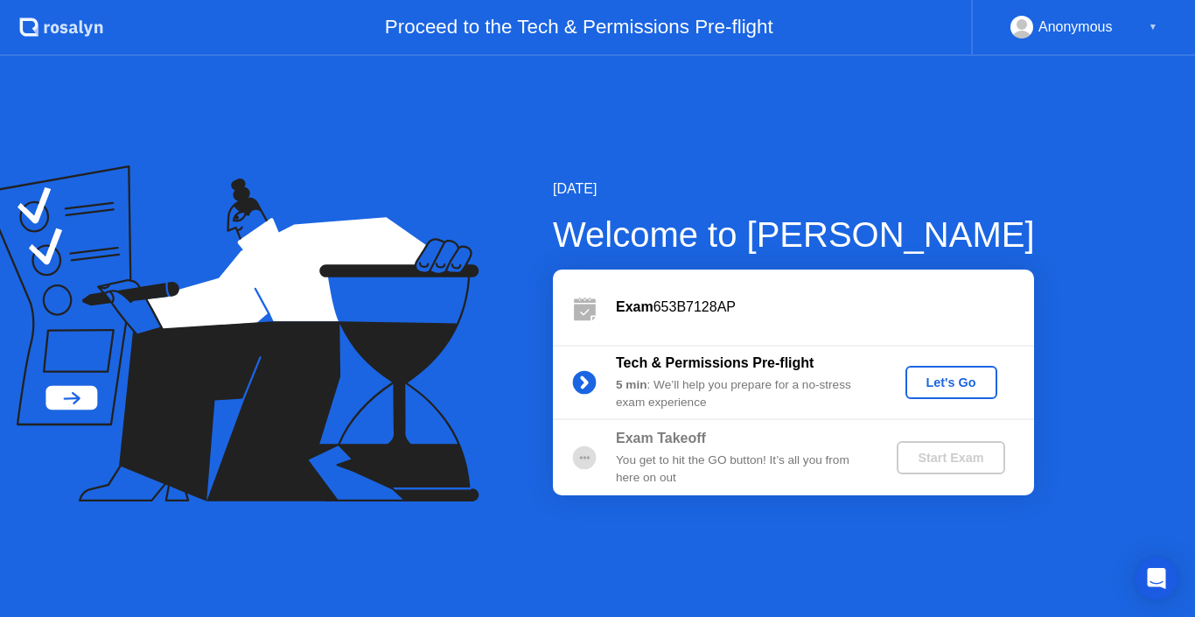
click at [941, 384] on div "Let's Go" at bounding box center [951, 382] width 78 height 14
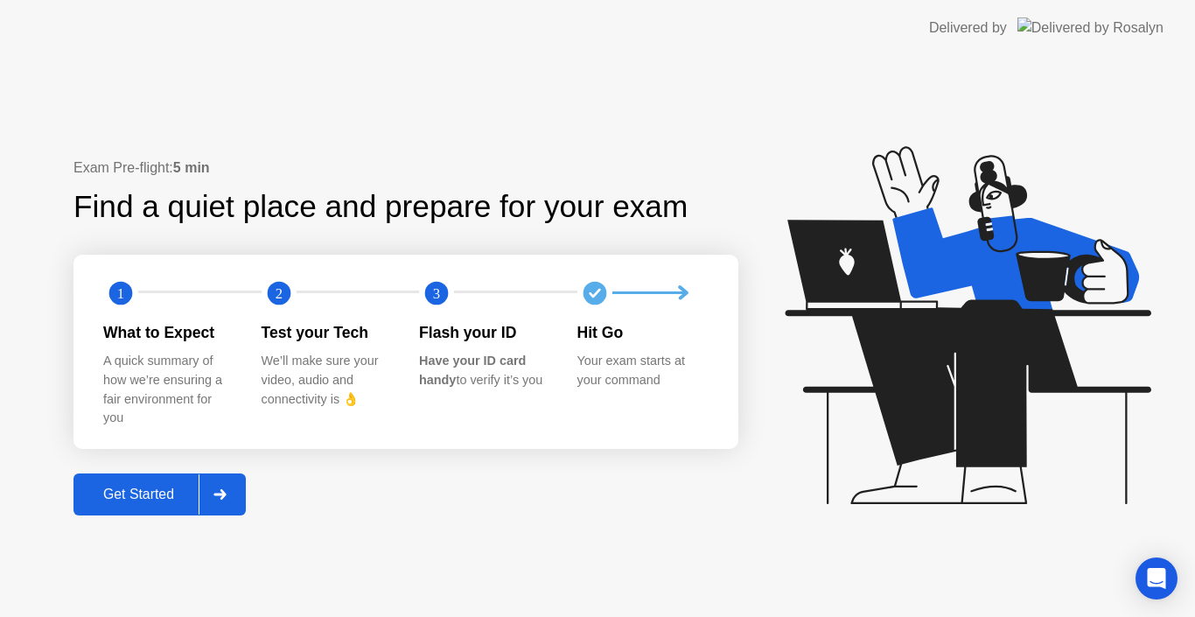
click at [182, 491] on div "Get Started" at bounding box center [139, 494] width 120 height 16
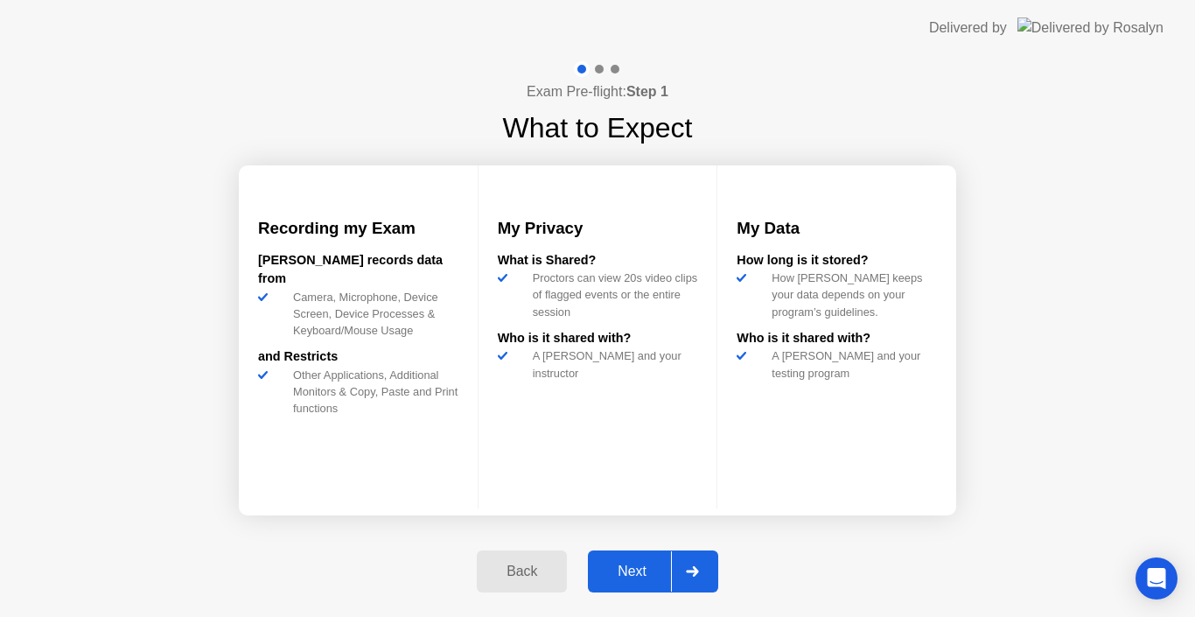
click at [645, 584] on button "Next" at bounding box center [653, 571] width 130 height 42
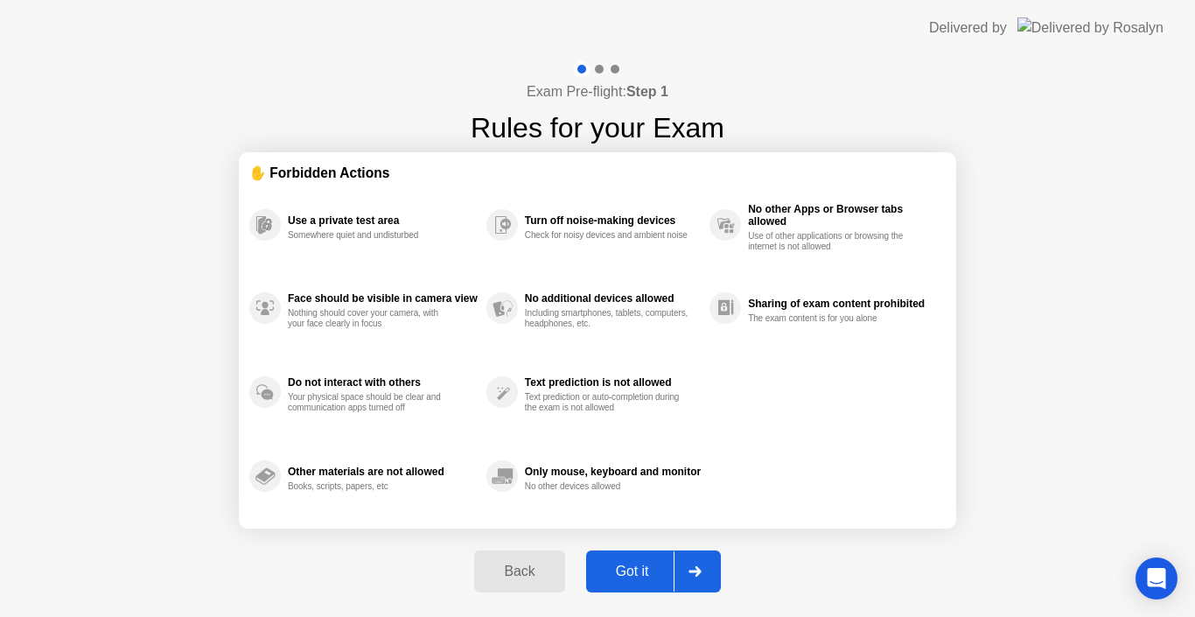
click at [687, 568] on div at bounding box center [694, 571] width 42 height 40
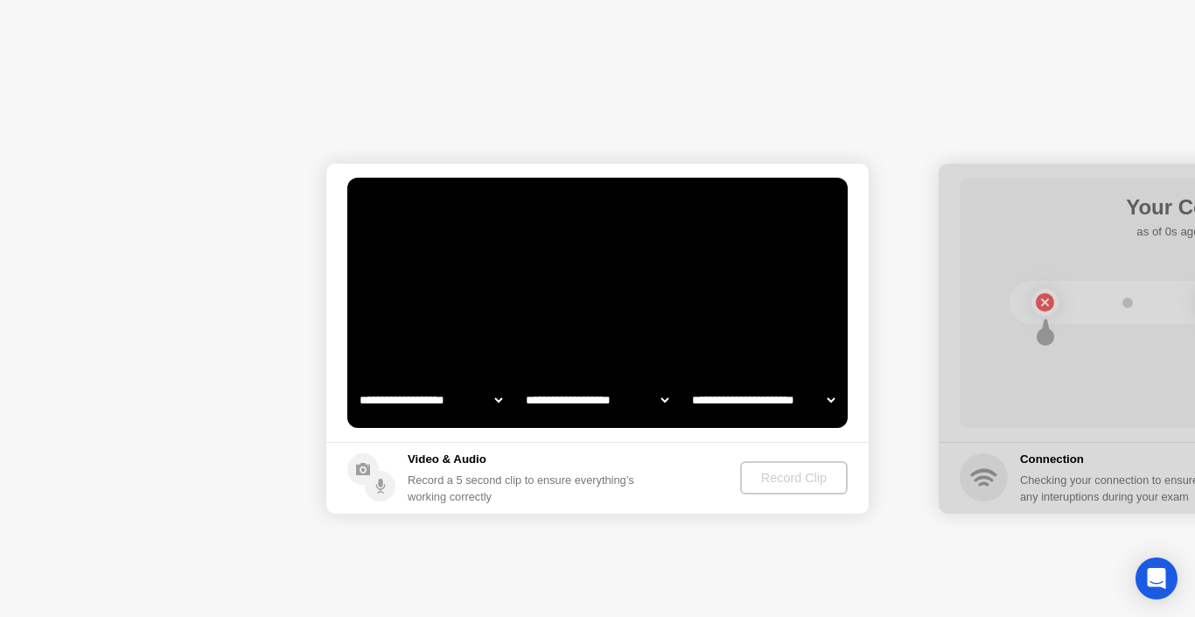
select select "**********"
select select "*******"
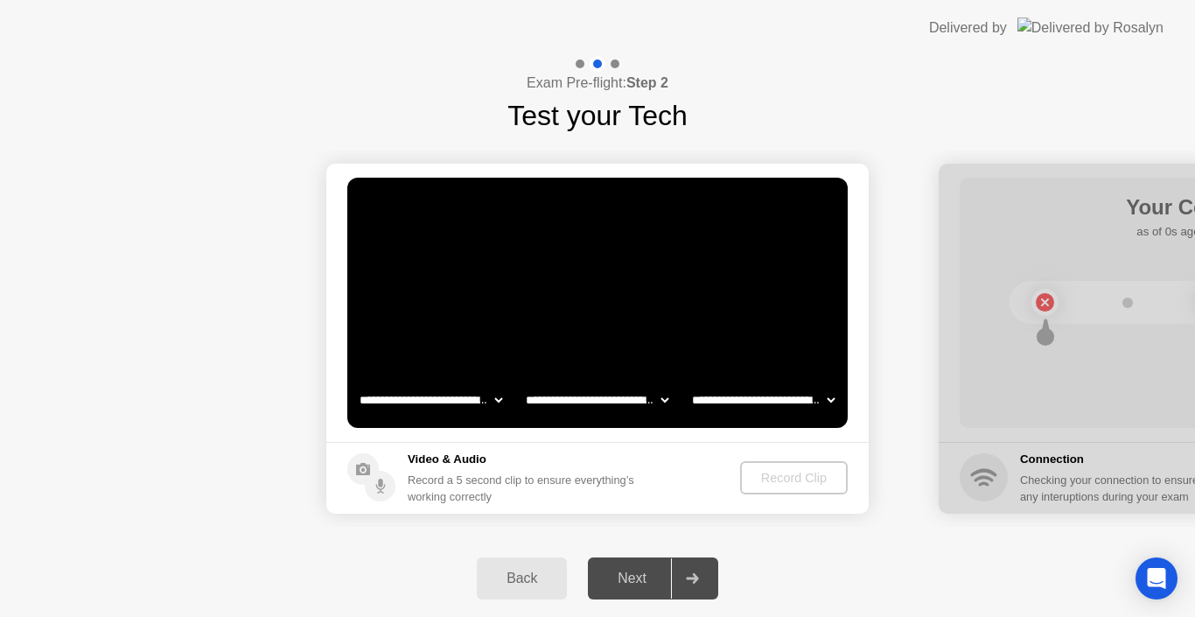
click at [687, 568] on div at bounding box center [692, 578] width 42 height 40
click at [634, 326] on video at bounding box center [597, 303] width 500 height 250
click at [582, 288] on video at bounding box center [597, 303] width 500 height 250
click at [828, 401] on select "**********" at bounding box center [763, 399] width 150 height 35
select select "**********"
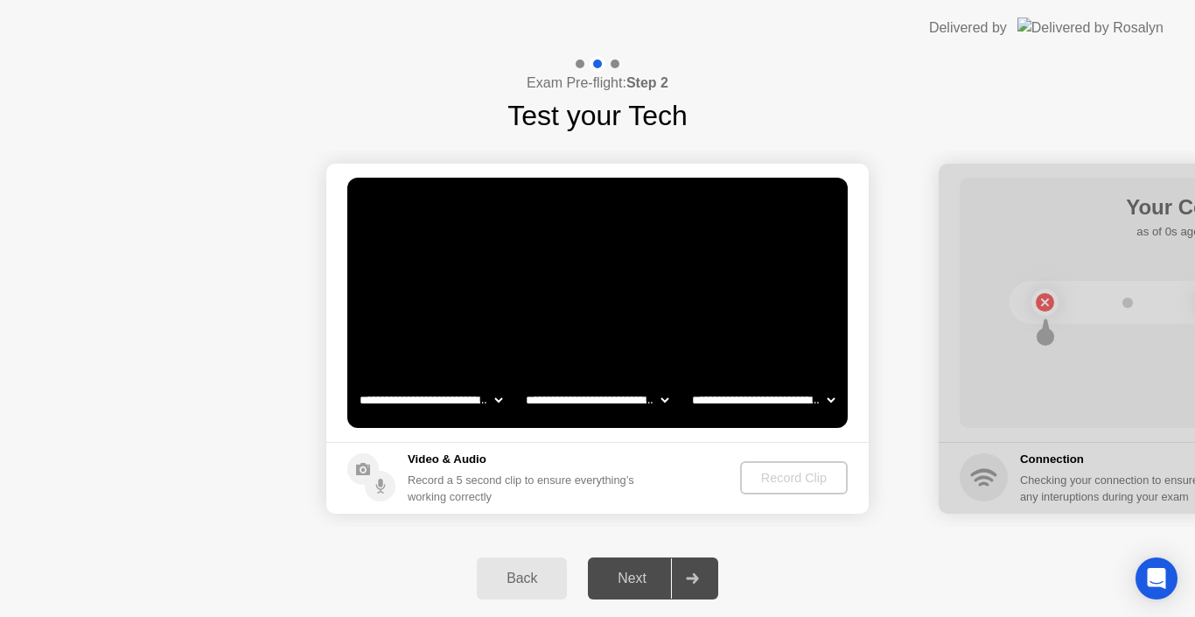
click at [688, 382] on select "**********" at bounding box center [763, 399] width 150 height 35
click at [662, 402] on select "**********" at bounding box center [597, 399] width 150 height 35
click at [522, 382] on select "**********" at bounding box center [597, 399] width 150 height 35
click at [475, 395] on select "**********" at bounding box center [431, 399] width 150 height 35
click at [356, 382] on select "**********" at bounding box center [431, 399] width 150 height 35
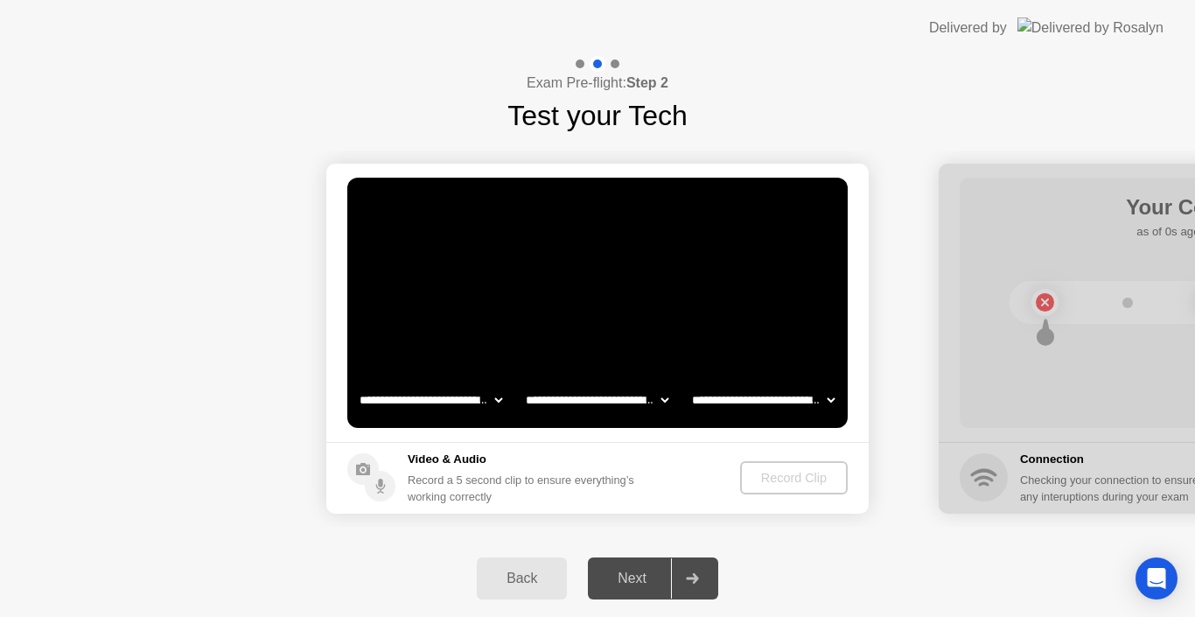
click at [389, 480] on circle at bounding box center [380, 486] width 31 height 31
click at [635, 582] on div "Next" at bounding box center [632, 578] width 78 height 16
click at [691, 580] on icon at bounding box center [692, 578] width 13 height 10
click at [1142, 338] on div at bounding box center [1209, 339] width 542 height 350
click at [634, 573] on div "Next" at bounding box center [632, 578] width 78 height 16
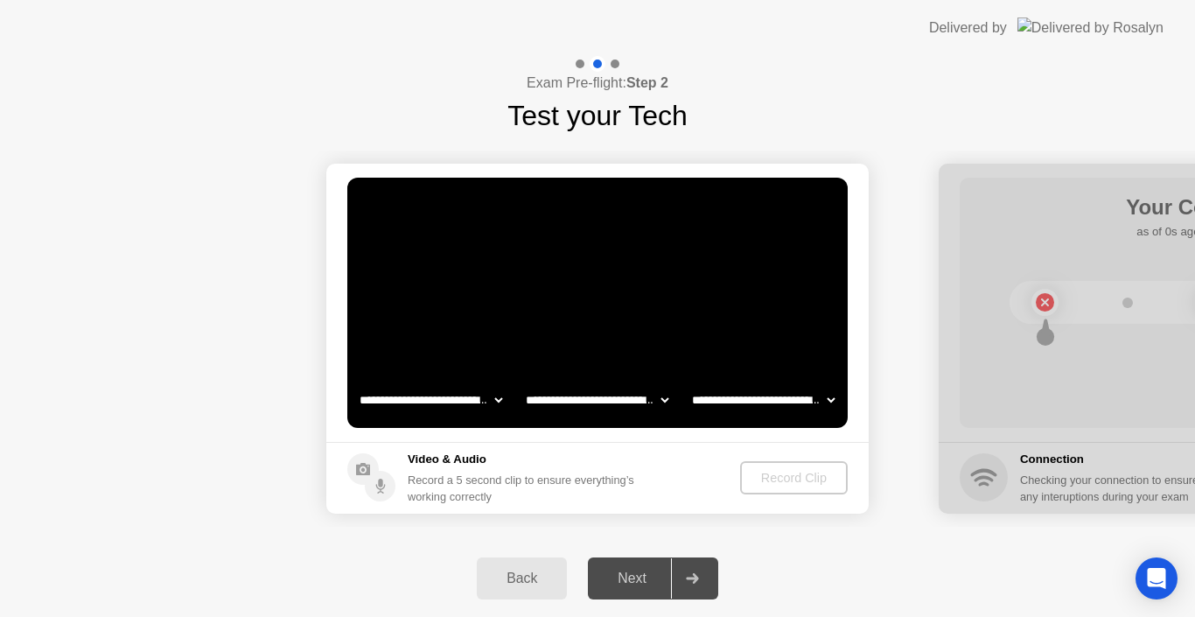
click at [634, 573] on div "Next" at bounding box center [632, 578] width 78 height 16
click at [705, 591] on div at bounding box center [692, 578] width 42 height 40
click at [703, 589] on div at bounding box center [692, 578] width 42 height 40
click at [502, 576] on div "Back" at bounding box center [522, 578] width 80 height 16
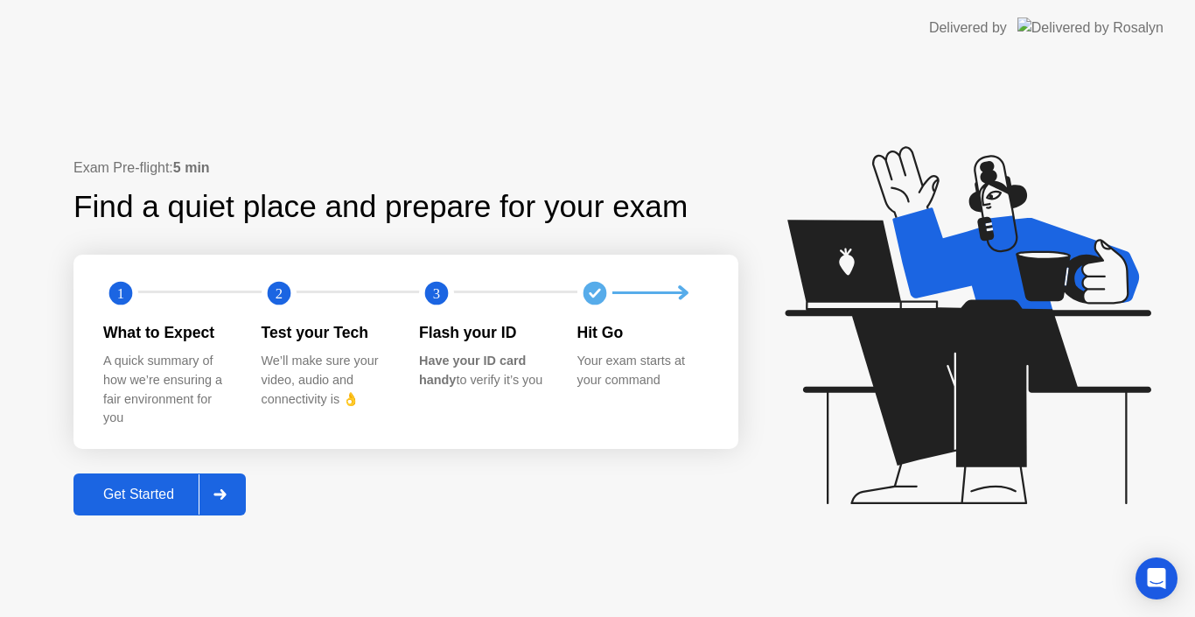
click at [227, 499] on icon at bounding box center [219, 494] width 13 height 10
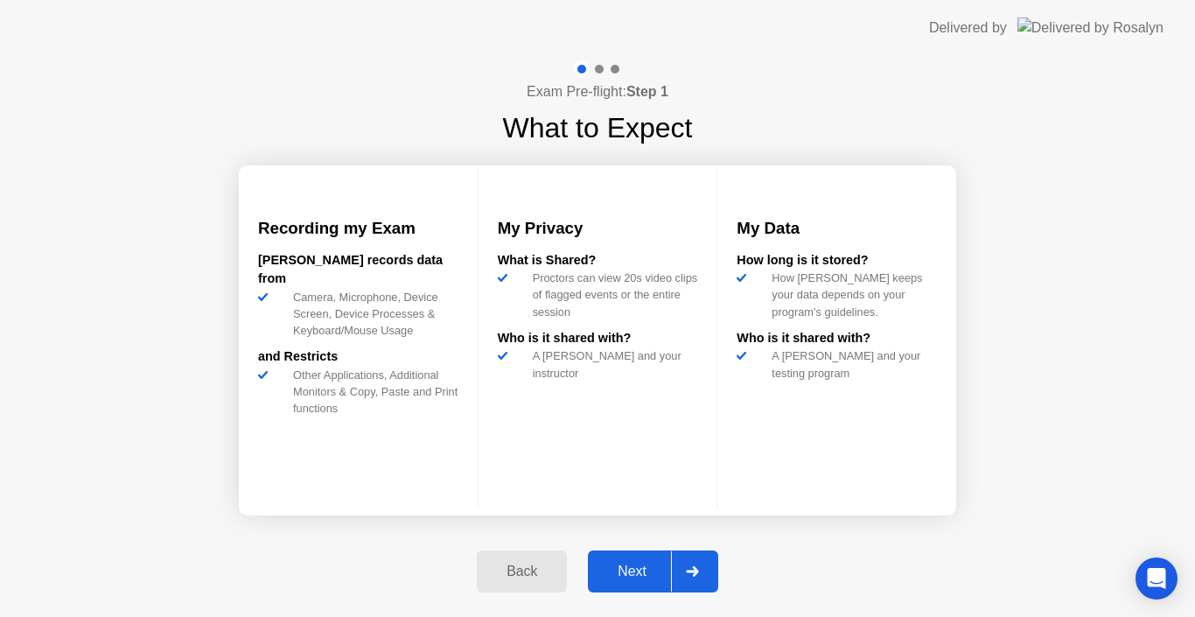
click at [706, 567] on div at bounding box center [692, 571] width 42 height 40
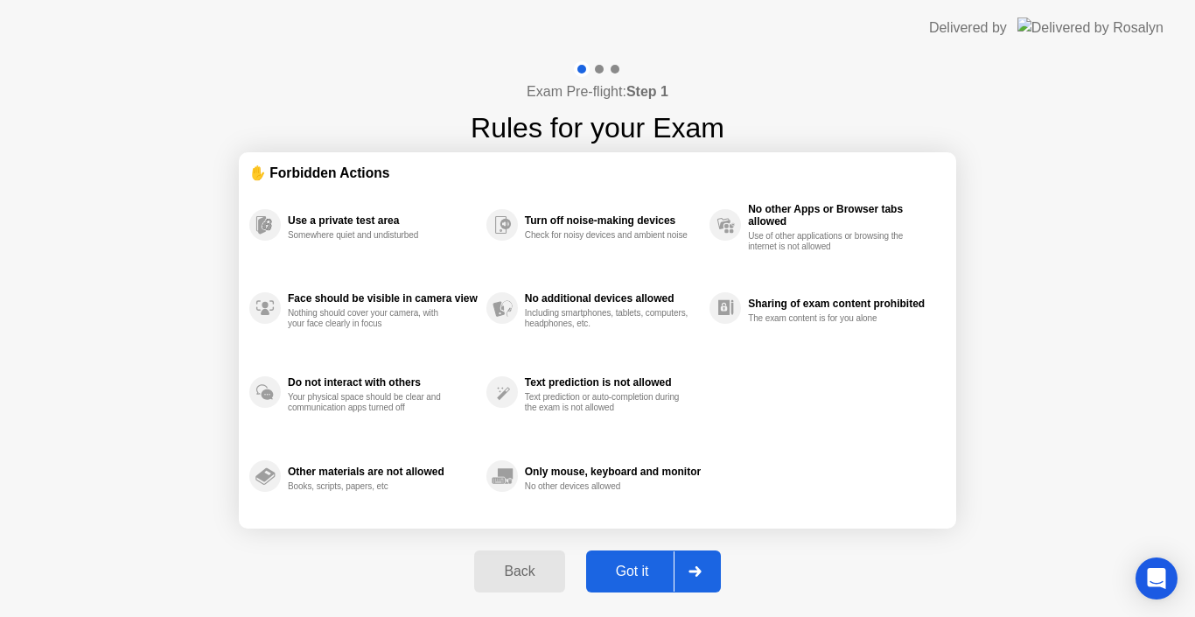
click at [706, 567] on div at bounding box center [694, 571] width 42 height 40
select select "**********"
select select "*******"
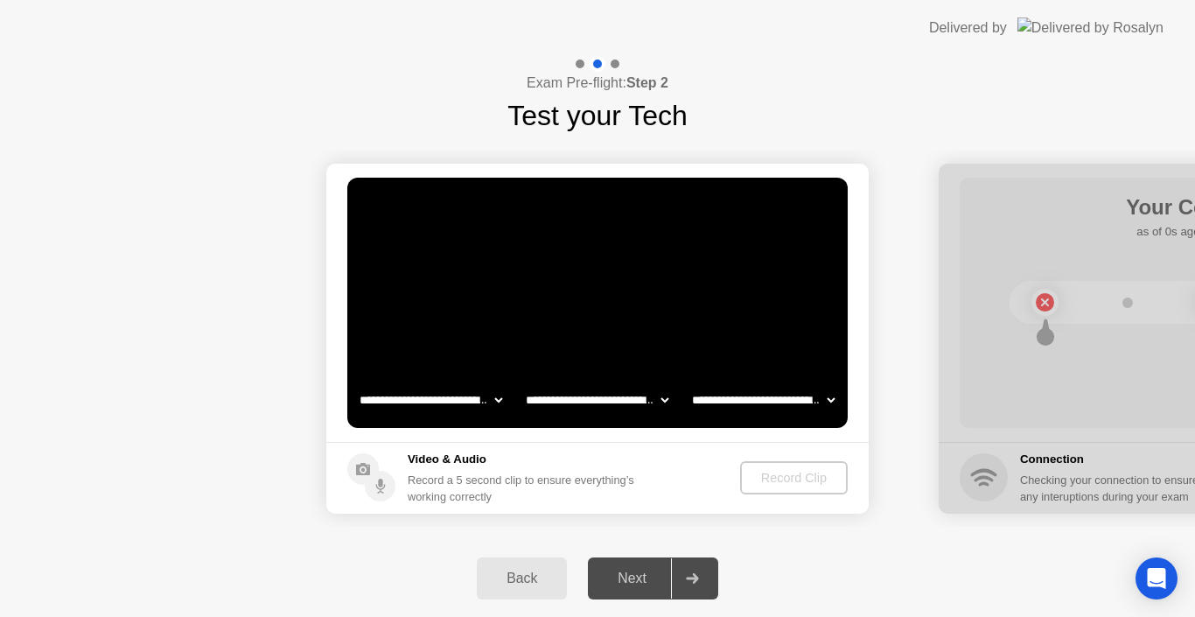
click at [699, 576] on icon at bounding box center [692, 578] width 13 height 10
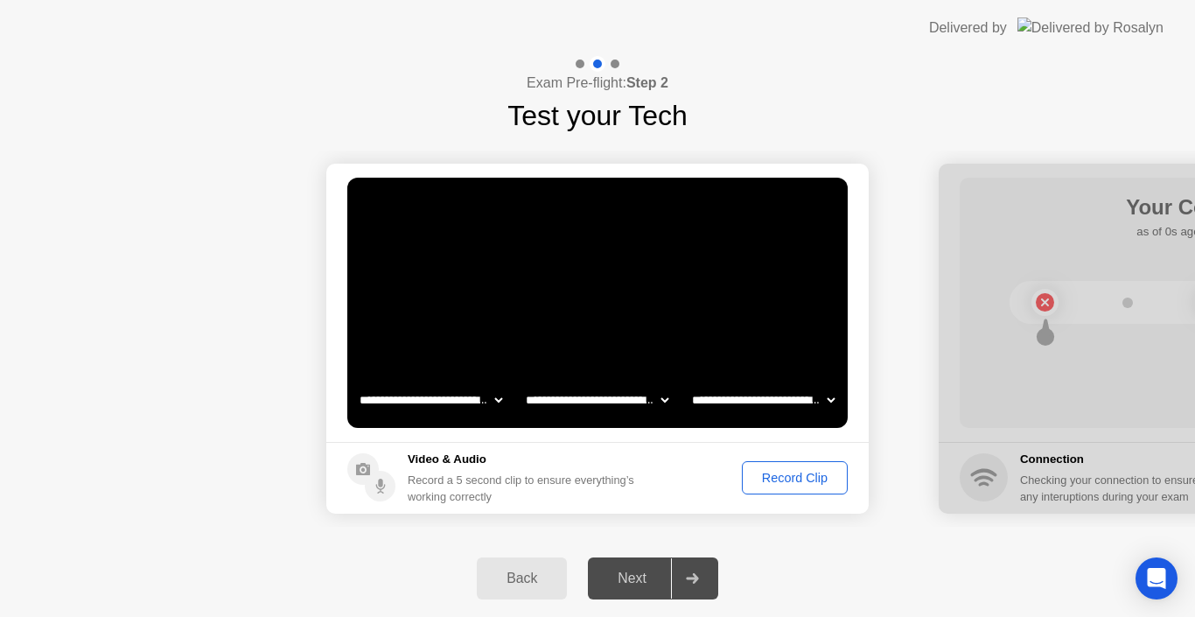
click at [699, 576] on icon at bounding box center [692, 578] width 13 height 10
click at [805, 471] on div "Record Clip" at bounding box center [795, 478] width 94 height 14
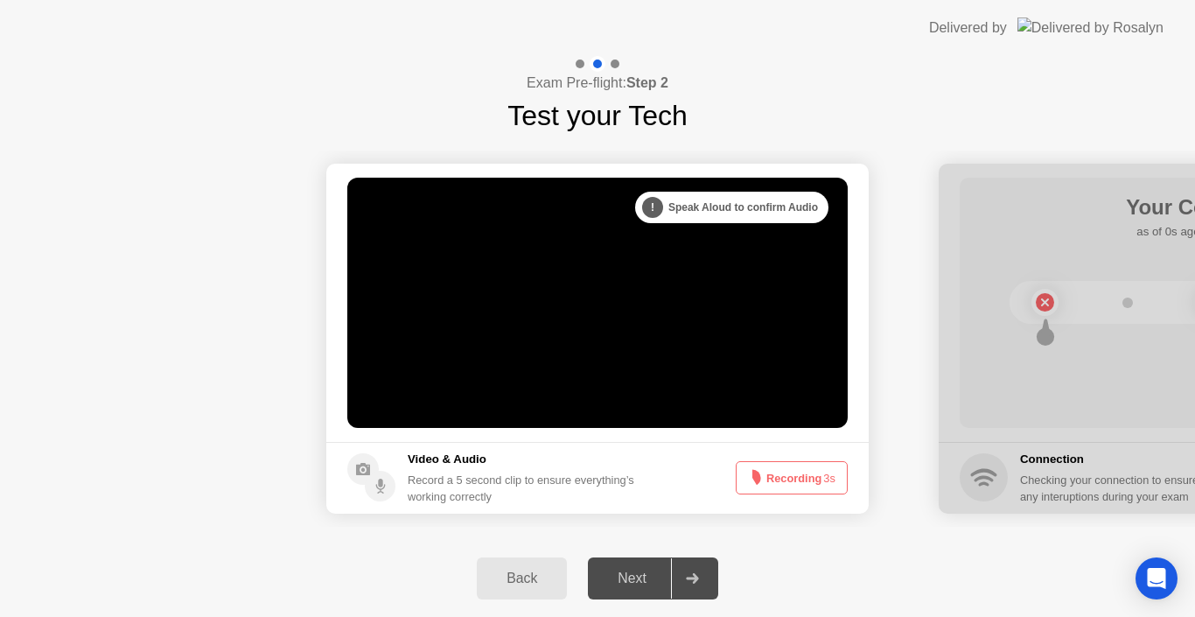
click at [805, 470] on button "Recording 3s" at bounding box center [792, 477] width 112 height 33
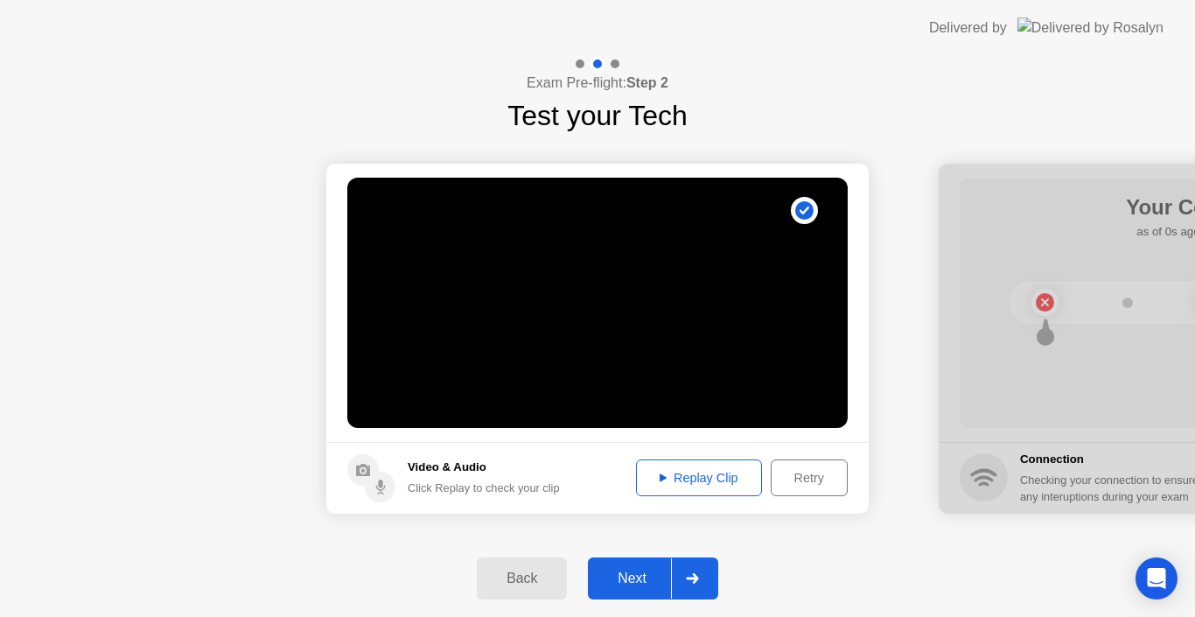
click at [635, 575] on div "Next" at bounding box center [632, 578] width 78 height 16
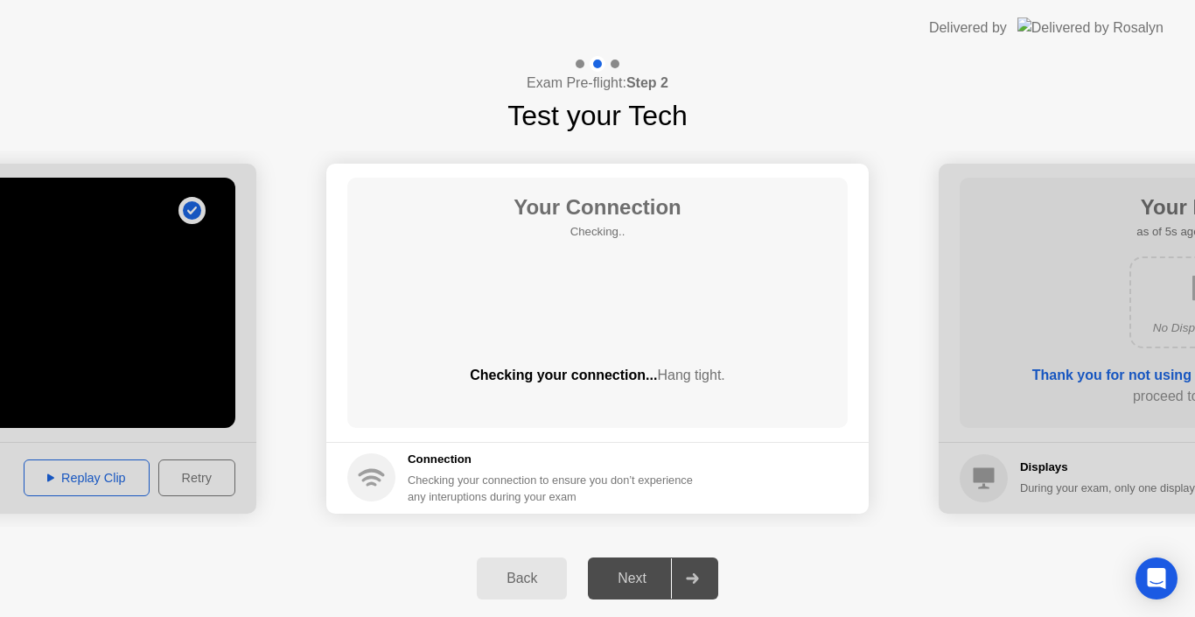
click at [698, 574] on icon at bounding box center [692, 578] width 13 height 10
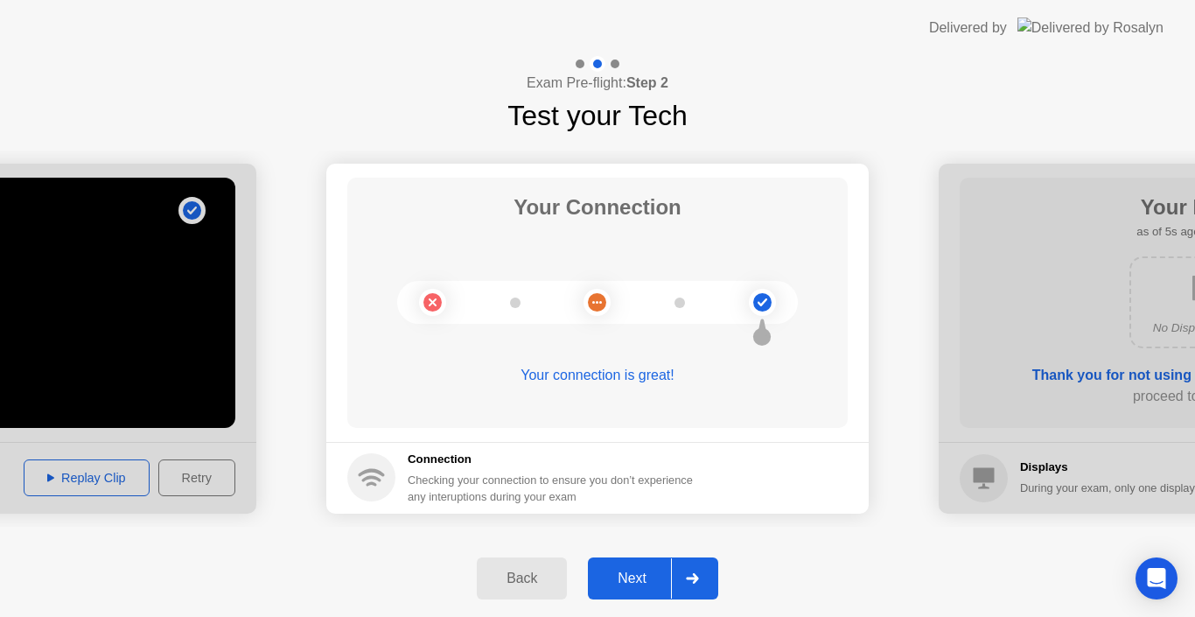
click at [645, 585] on div "Next" at bounding box center [632, 578] width 78 height 16
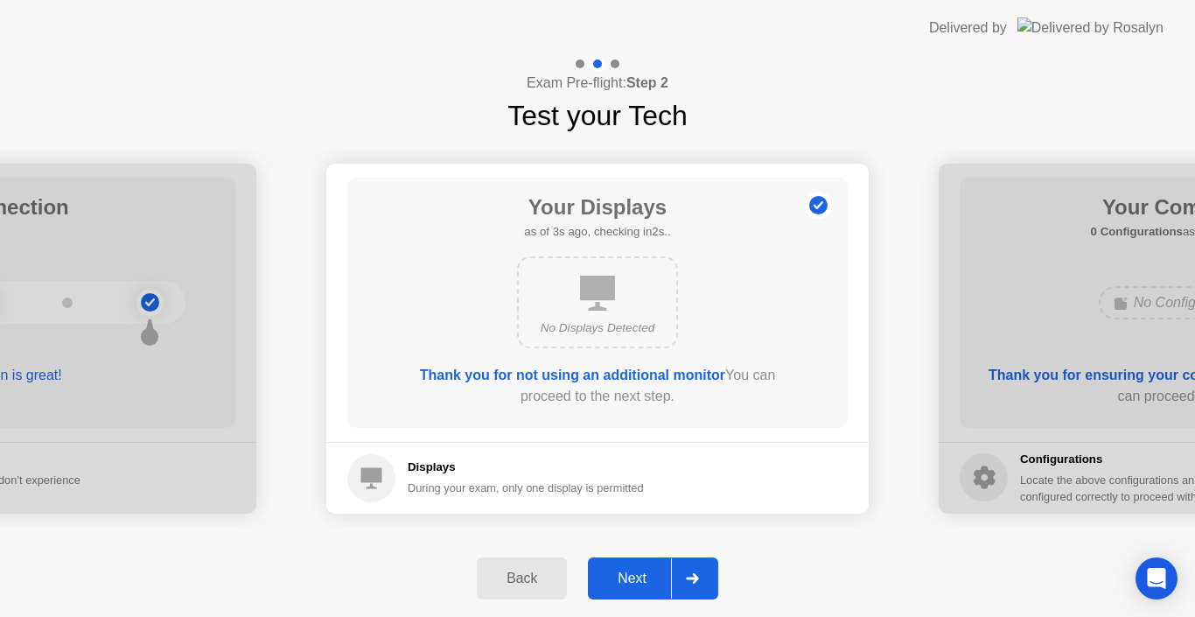
click at [645, 585] on div "Next" at bounding box center [632, 578] width 78 height 16
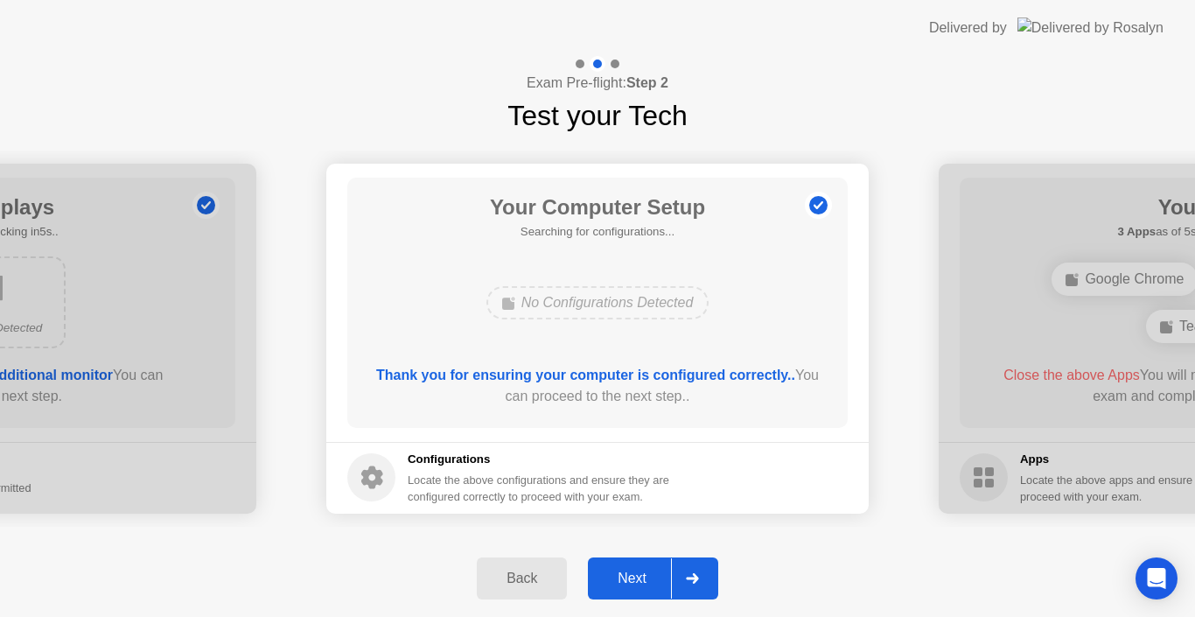
click at [644, 583] on div "Next" at bounding box center [632, 578] width 78 height 16
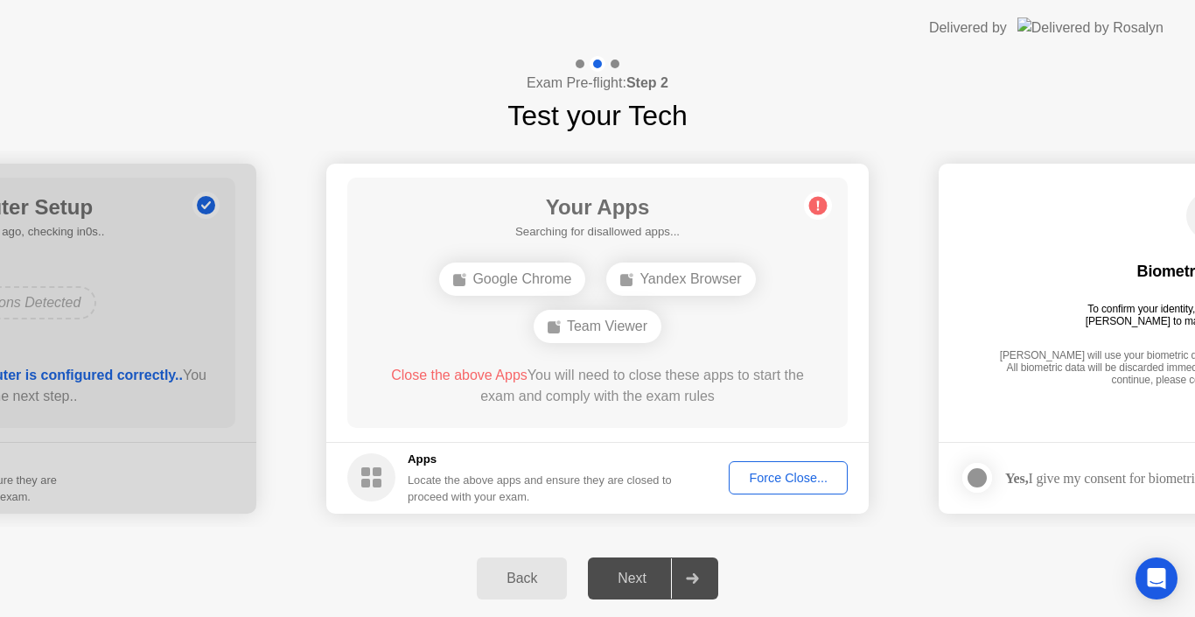
click at [773, 471] on div "Force Close..." at bounding box center [788, 478] width 107 height 14
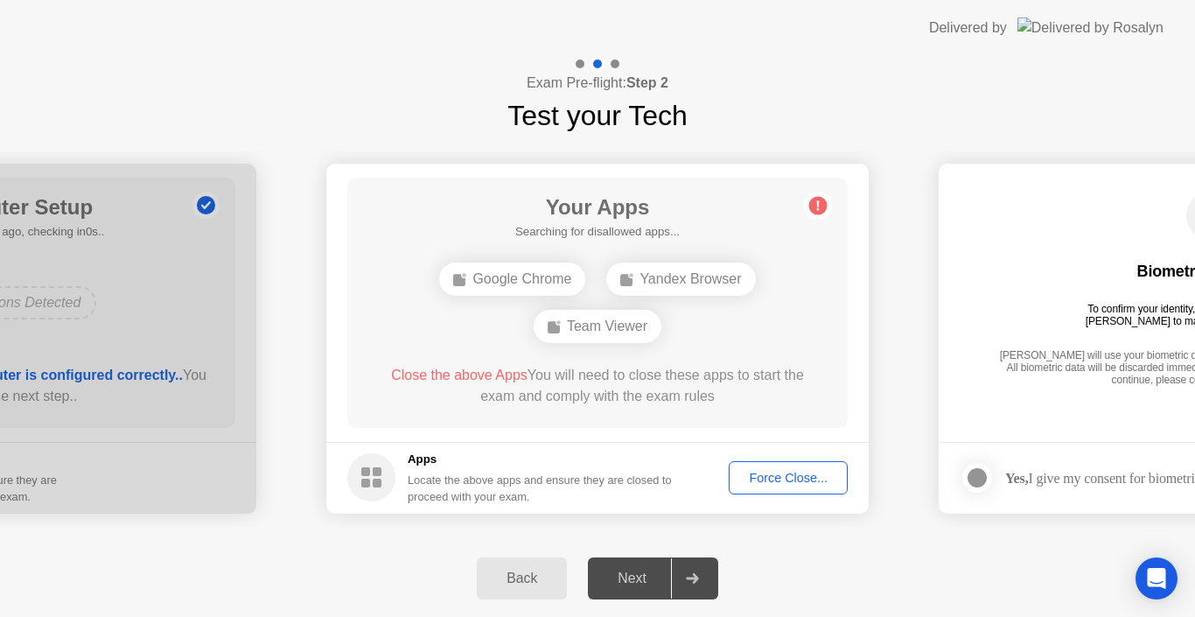
click at [774, 478] on div "Force Close..." at bounding box center [788, 478] width 107 height 14
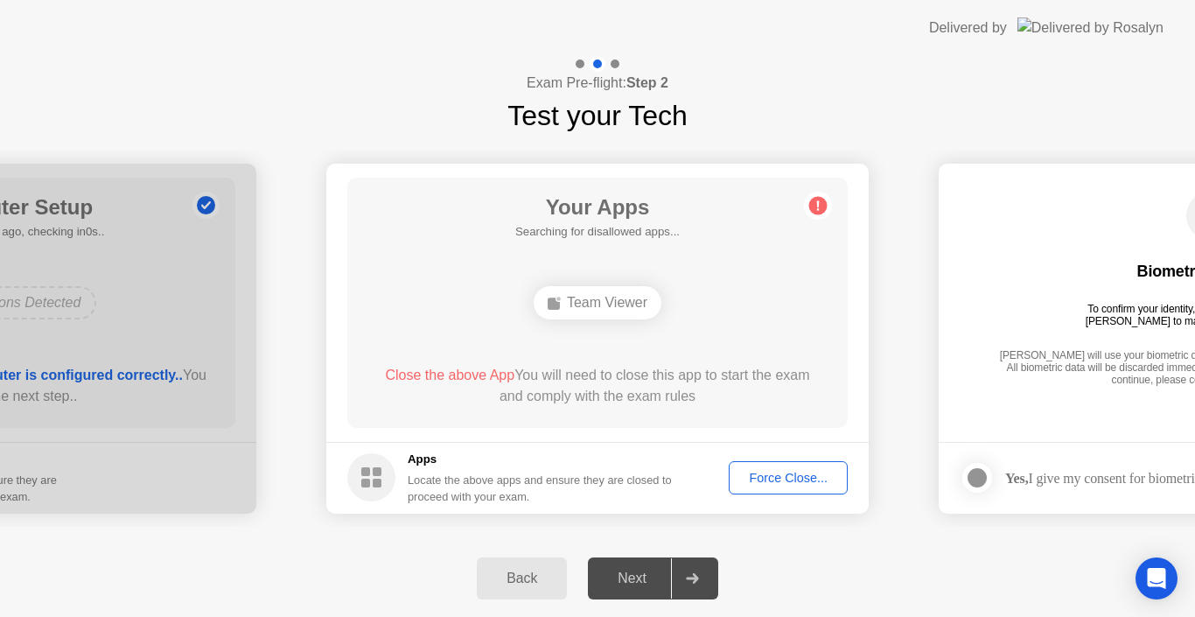
click at [796, 459] on footer "Apps Locate the above apps and ensure they are closed to proceed with your exam…" at bounding box center [597, 478] width 542 height 72
click at [790, 478] on div "Force Close..." at bounding box center [788, 478] width 107 height 14
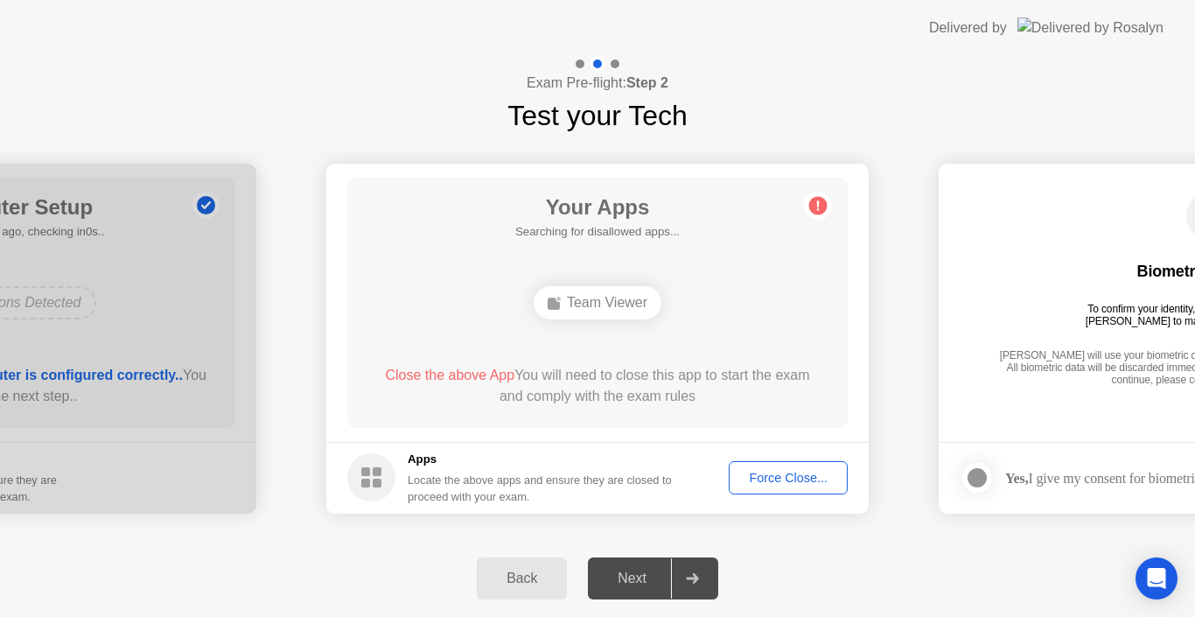
click at [756, 476] on div "Force Close..." at bounding box center [788, 478] width 107 height 14
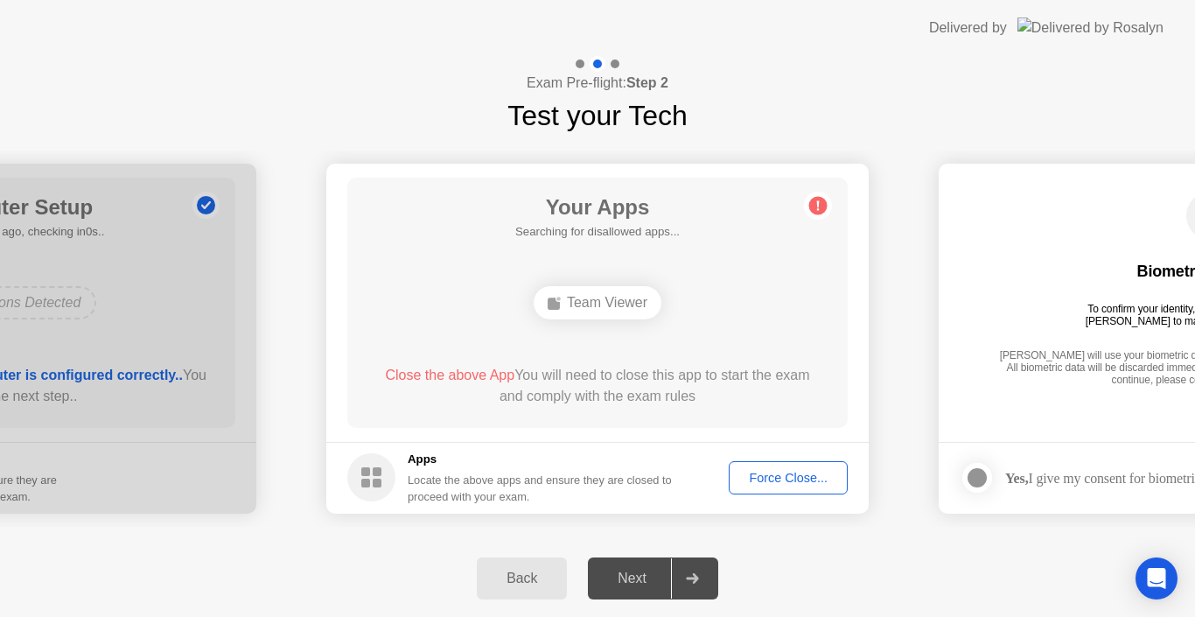
click at [729, 461] on button "Force Close..." at bounding box center [788, 477] width 119 height 33
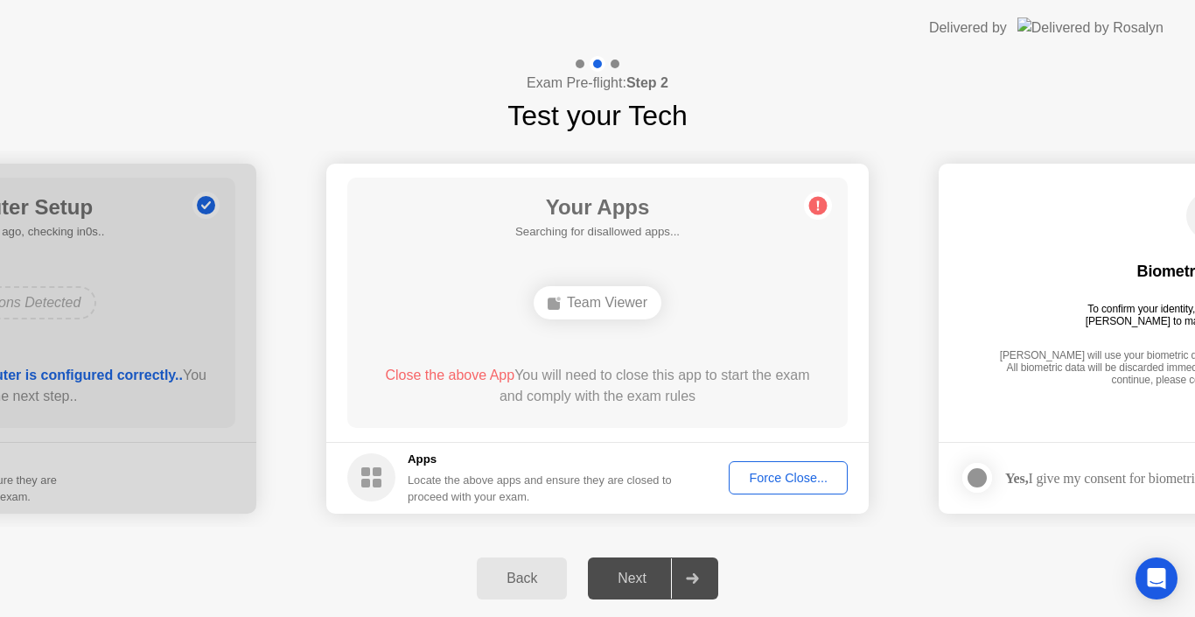
click at [811, 471] on div "Force Close..." at bounding box center [788, 478] width 107 height 14
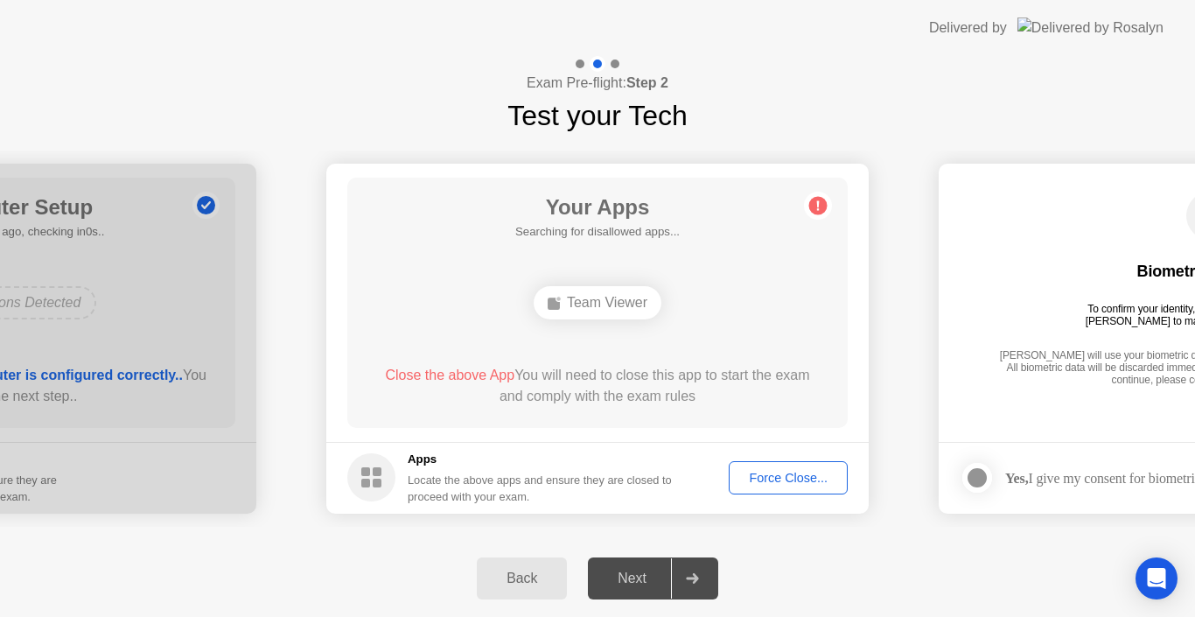
click at [781, 479] on div "Force Close..." at bounding box center [788, 478] width 107 height 14
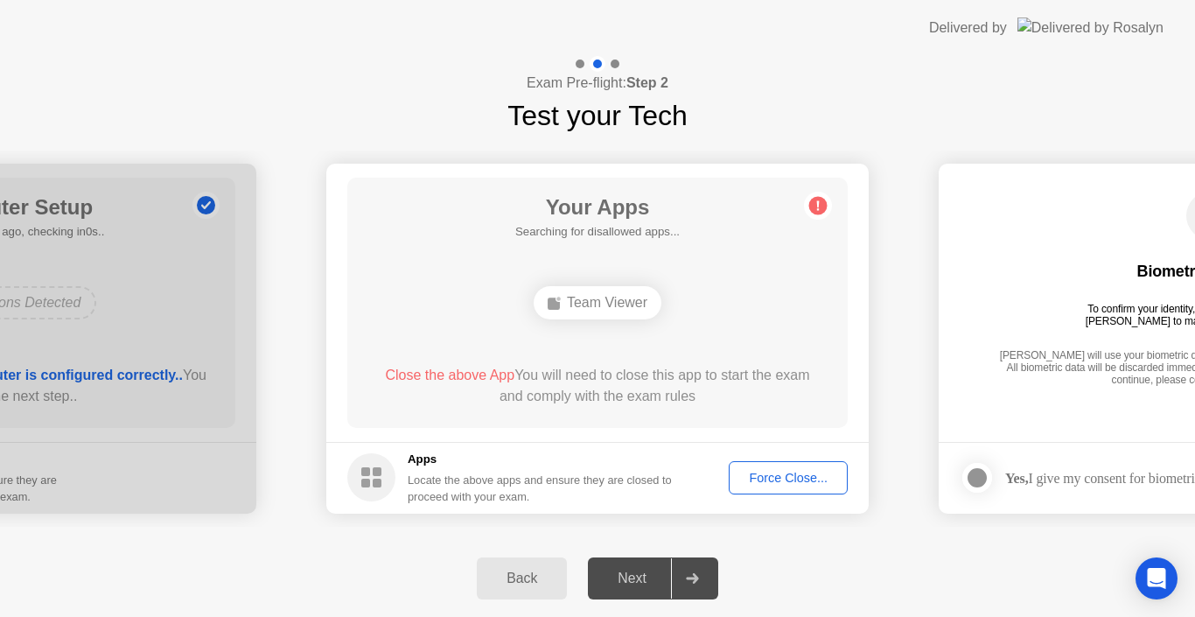
click at [813, 477] on div "Force Close..." at bounding box center [788, 478] width 107 height 14
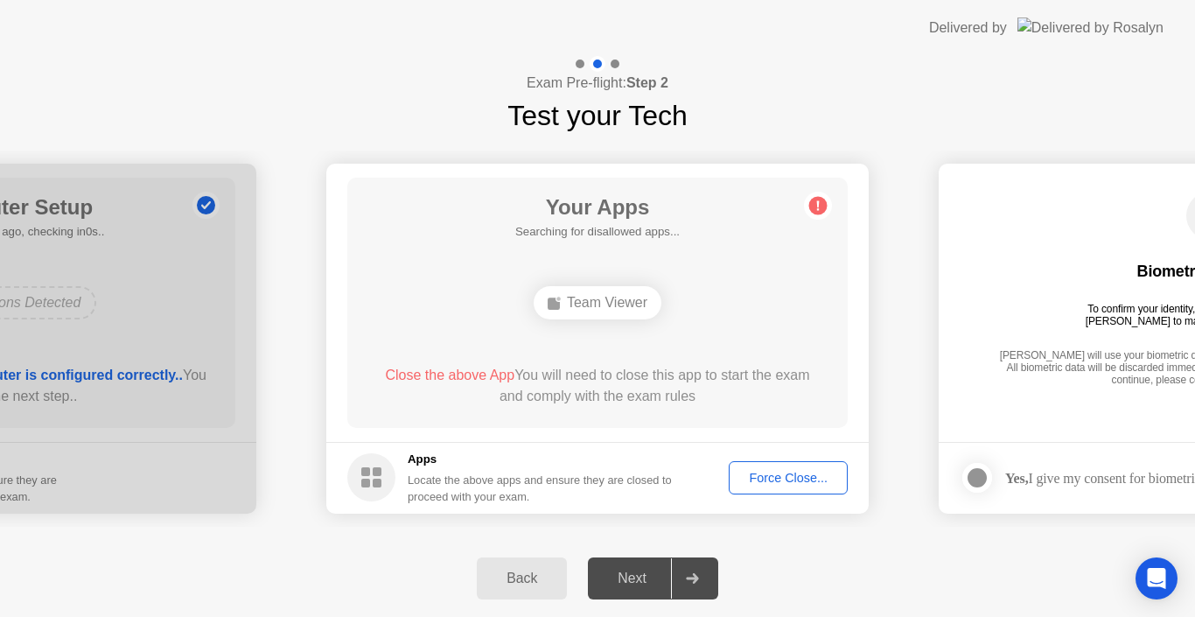
click at [820, 478] on div "Force Close..." at bounding box center [788, 478] width 107 height 14
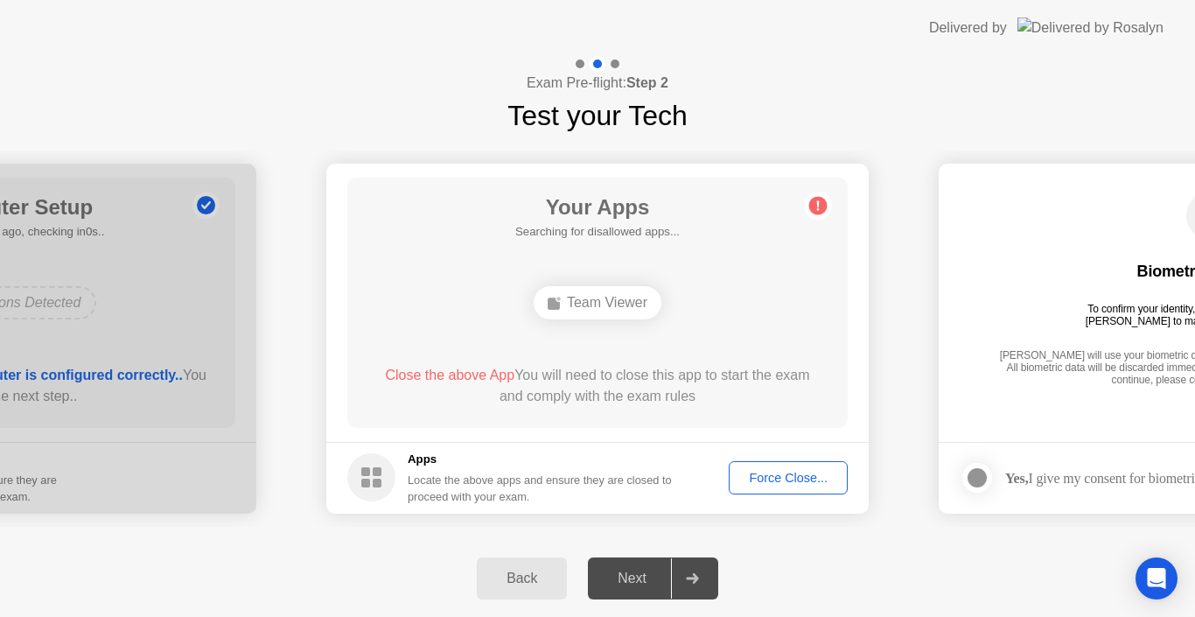
click at [534, 593] on button "Back" at bounding box center [522, 578] width 90 height 42
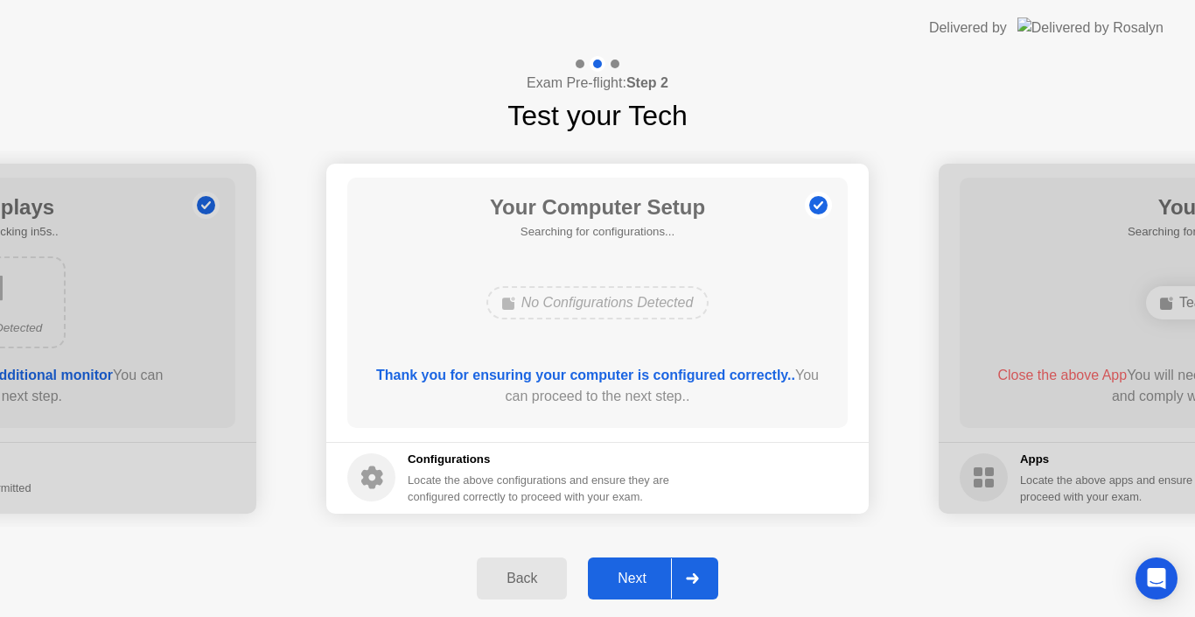
click at [627, 562] on button "Next" at bounding box center [653, 578] width 130 height 42
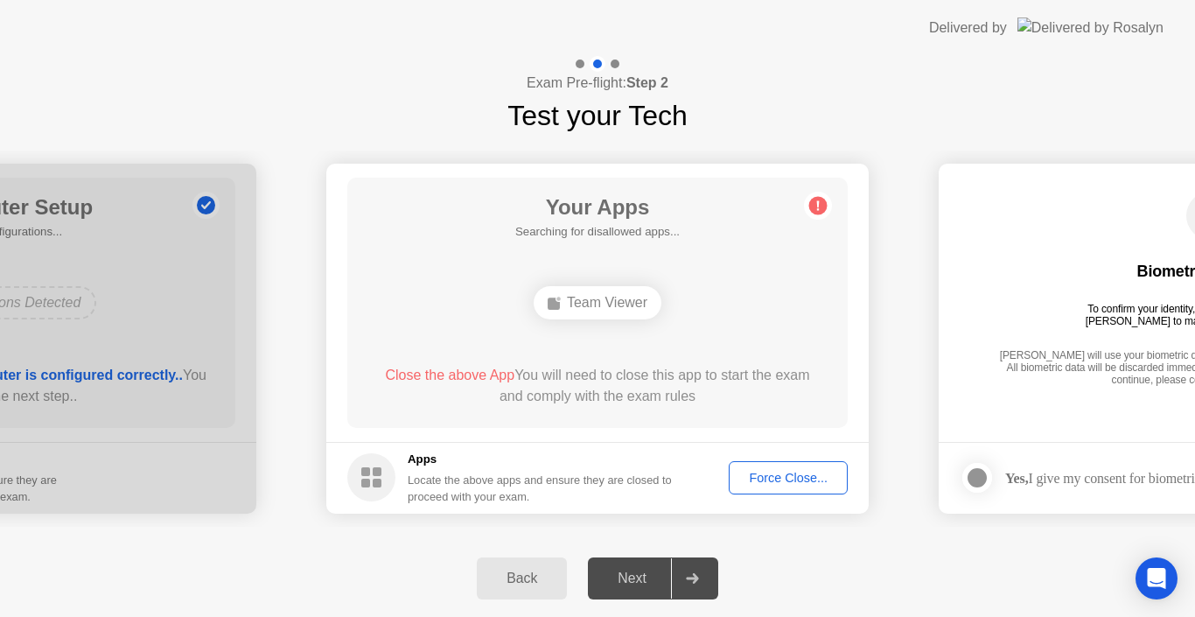
click at [759, 478] on div "Force Close..." at bounding box center [788, 478] width 107 height 14
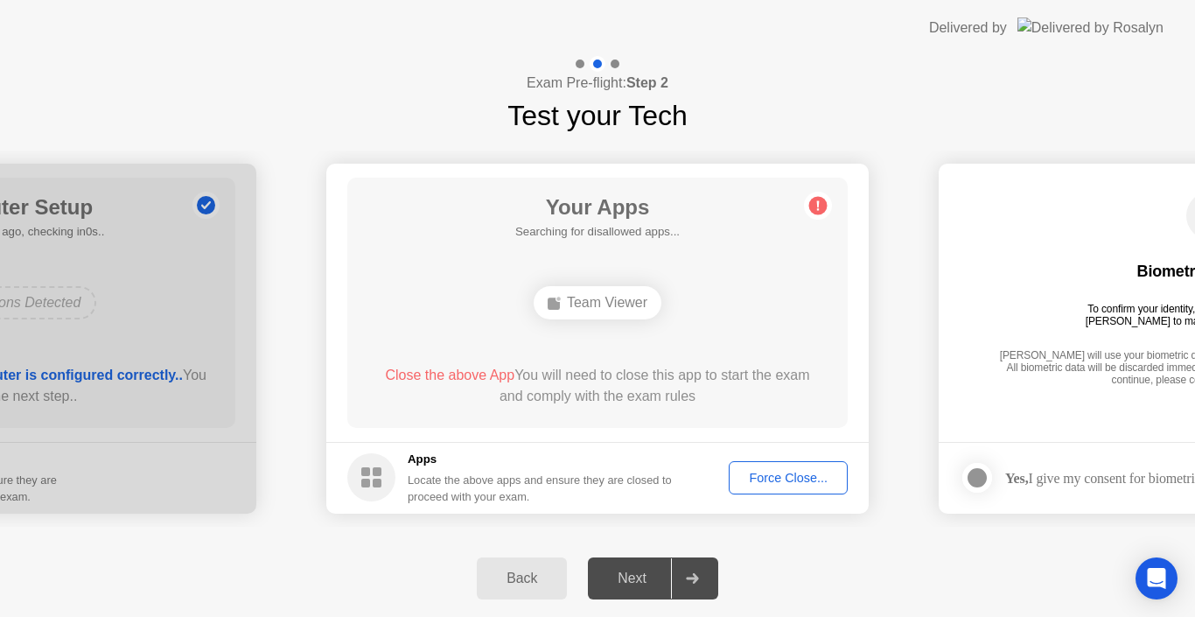
click at [1101, 488] on div "Yes, I give my consent for biometrics to be used" at bounding box center [1111, 477] width 305 height 35
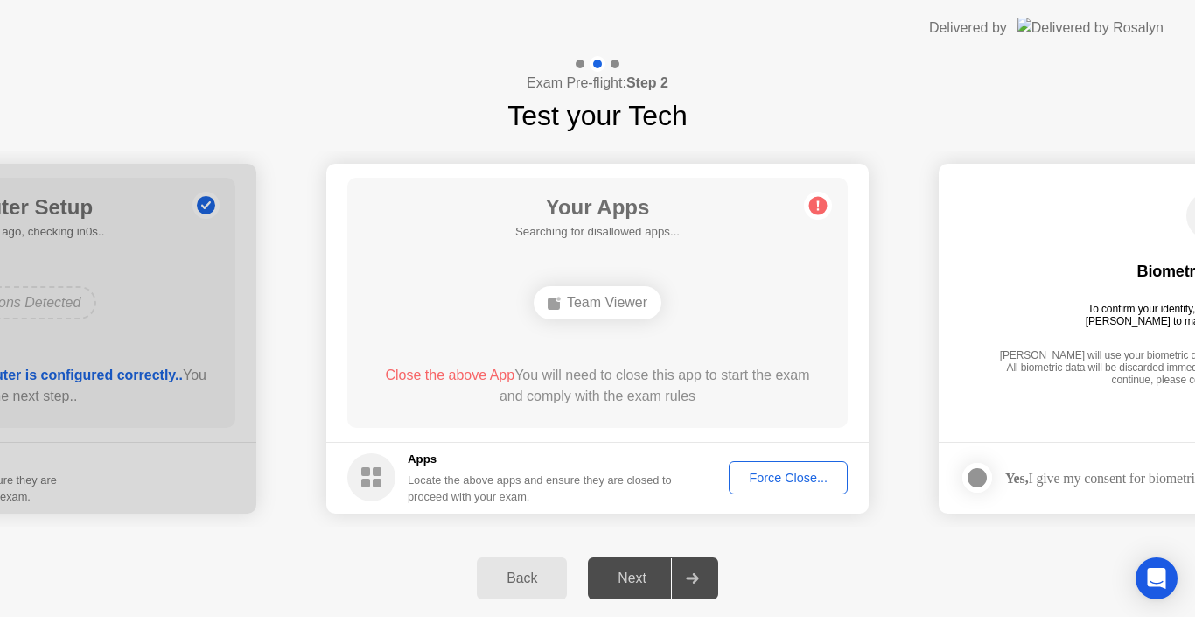
click at [741, 471] on div "Force Close..." at bounding box center [788, 478] width 107 height 14
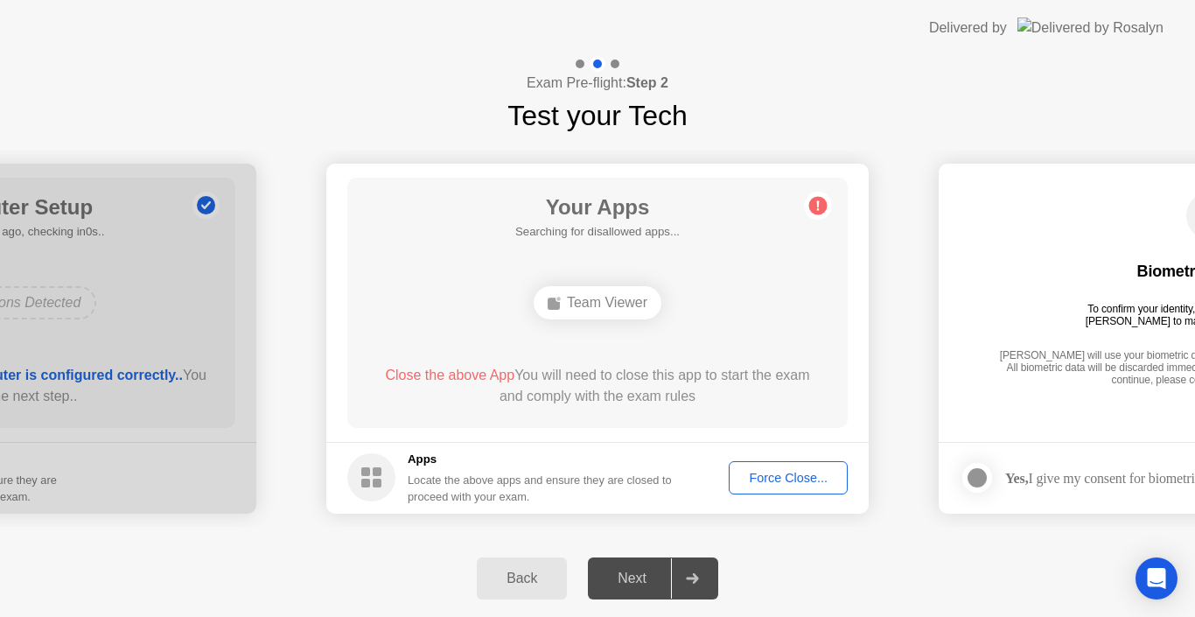
click at [771, 477] on div "Force Close..." at bounding box center [788, 478] width 107 height 14
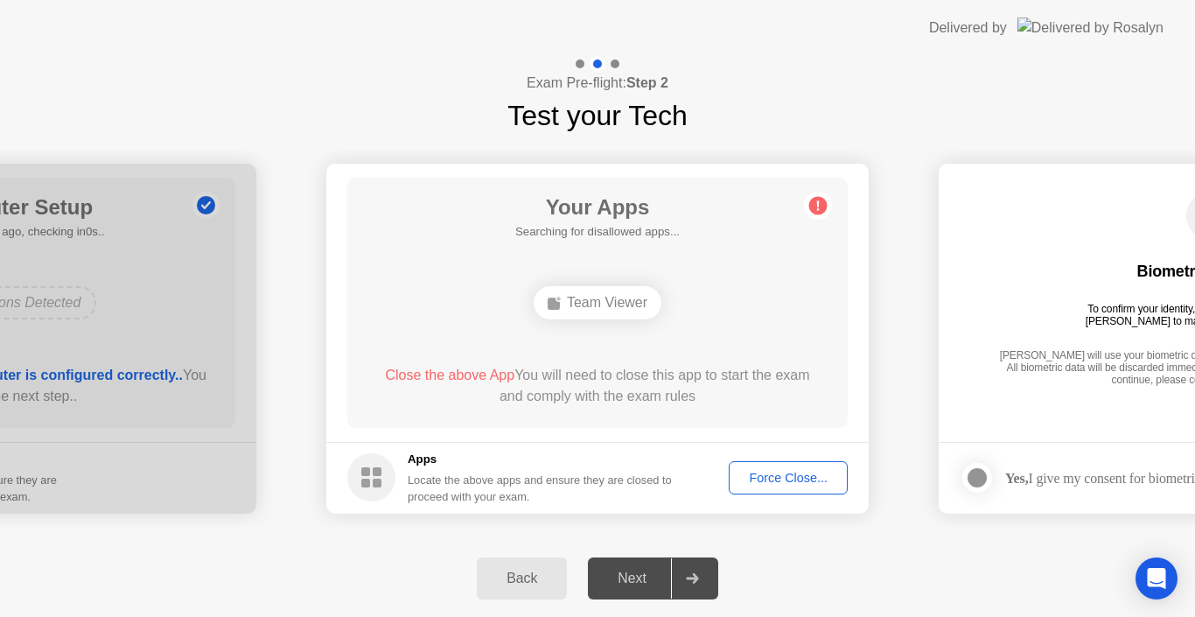
click at [529, 571] on div "Back" at bounding box center [522, 578] width 80 height 16
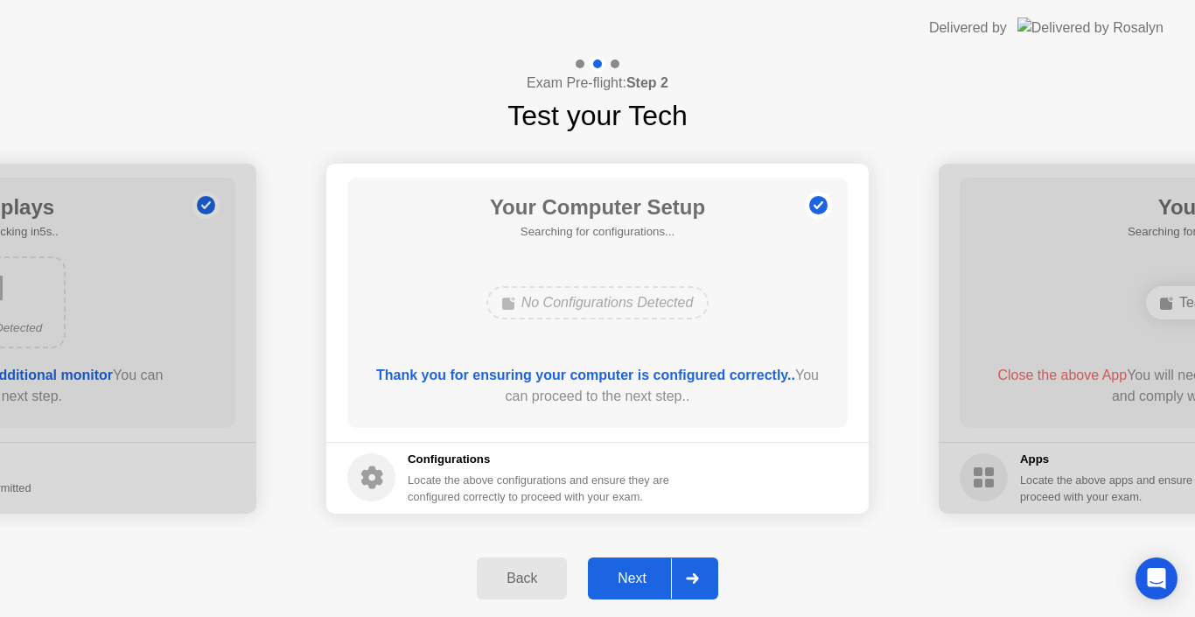
click at [647, 581] on div "Next" at bounding box center [632, 578] width 78 height 16
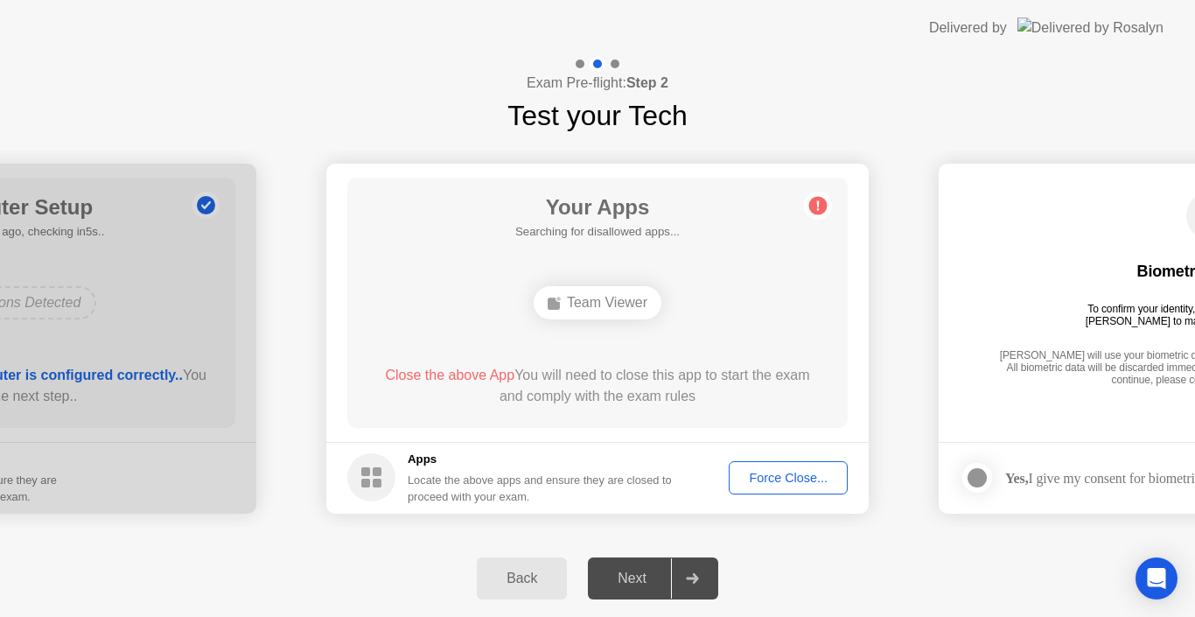
click at [773, 485] on div "Force Close..." at bounding box center [788, 478] width 107 height 14
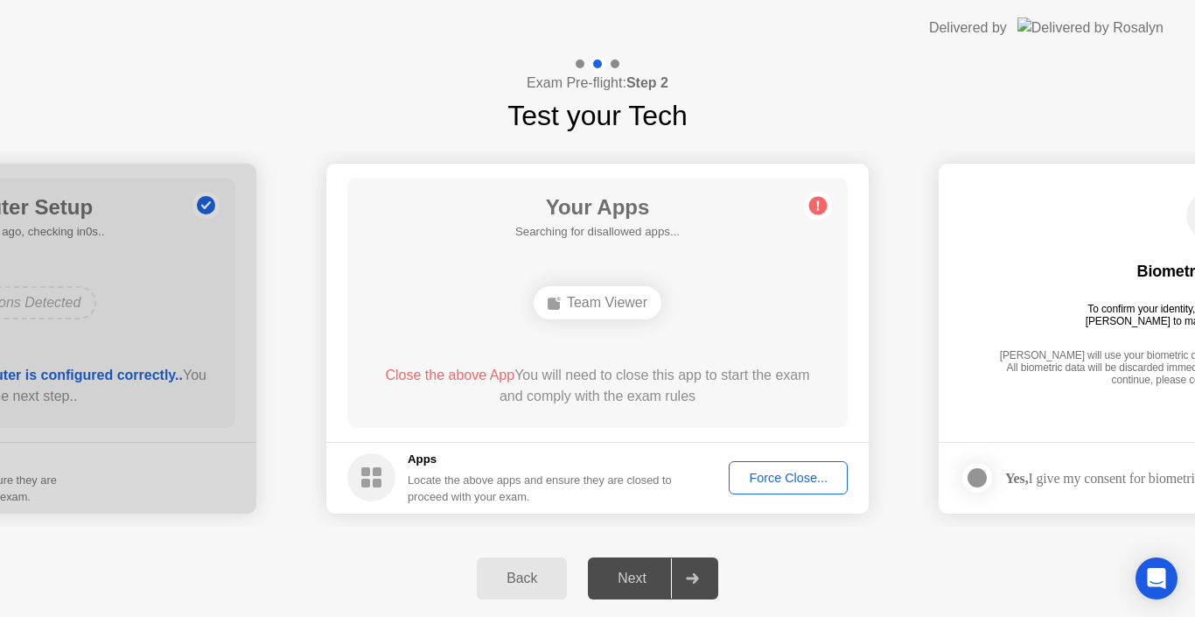
click at [773, 467] on button "Force Close..." at bounding box center [788, 477] width 119 height 33
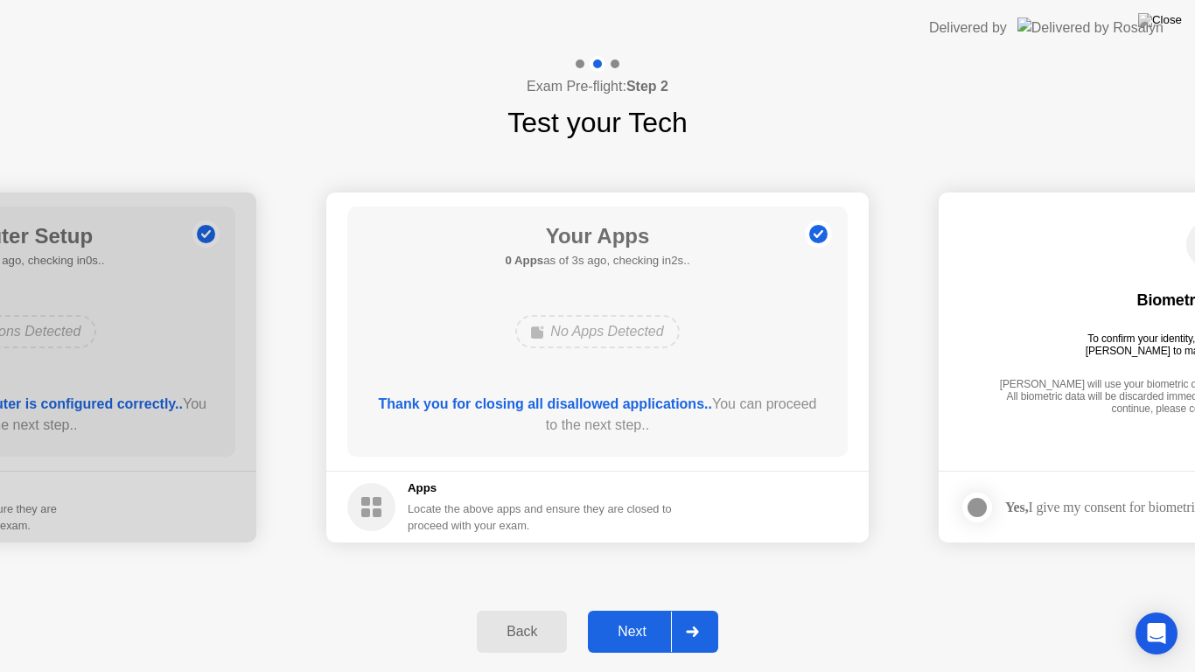
click at [629, 616] on div "Next" at bounding box center [632, 632] width 78 height 16
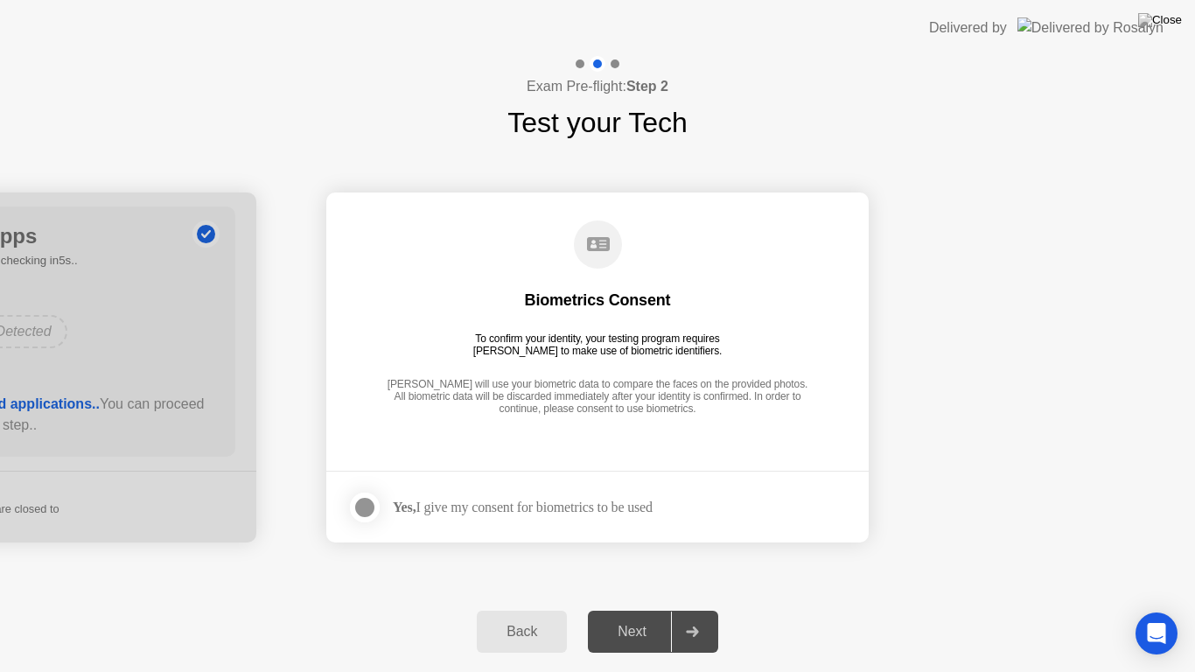
click at [592, 246] on circle at bounding box center [598, 244] width 48 height 48
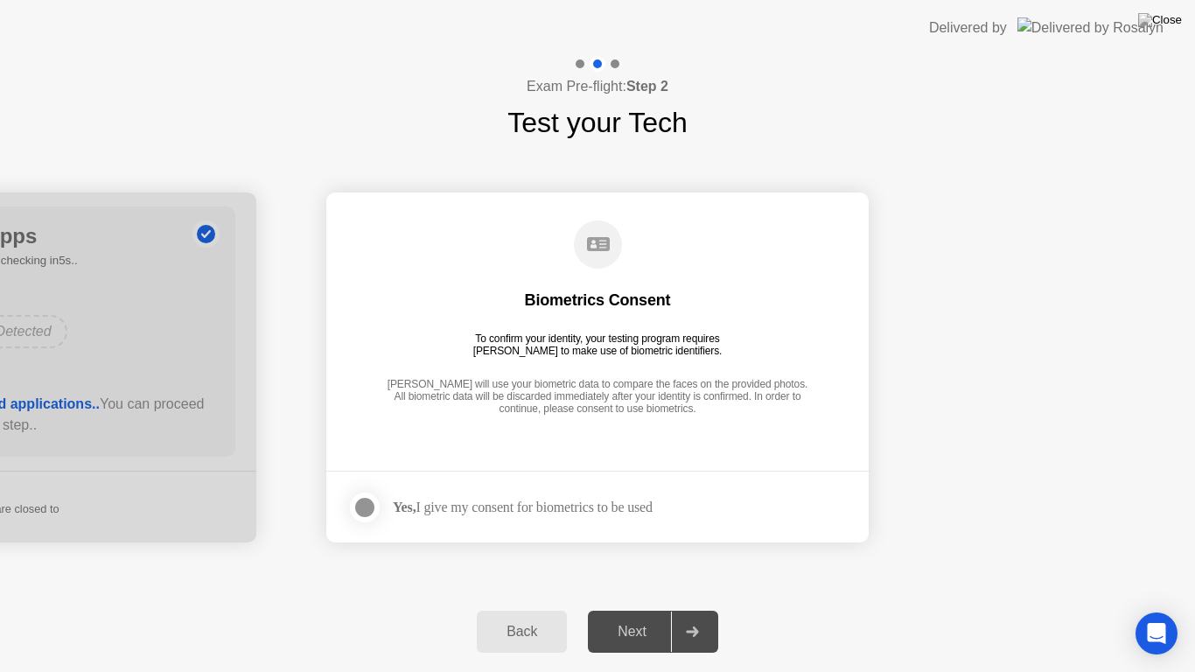
click at [360, 503] on div at bounding box center [364, 507] width 21 height 21
click at [623, 616] on div "Next" at bounding box center [632, 632] width 78 height 16
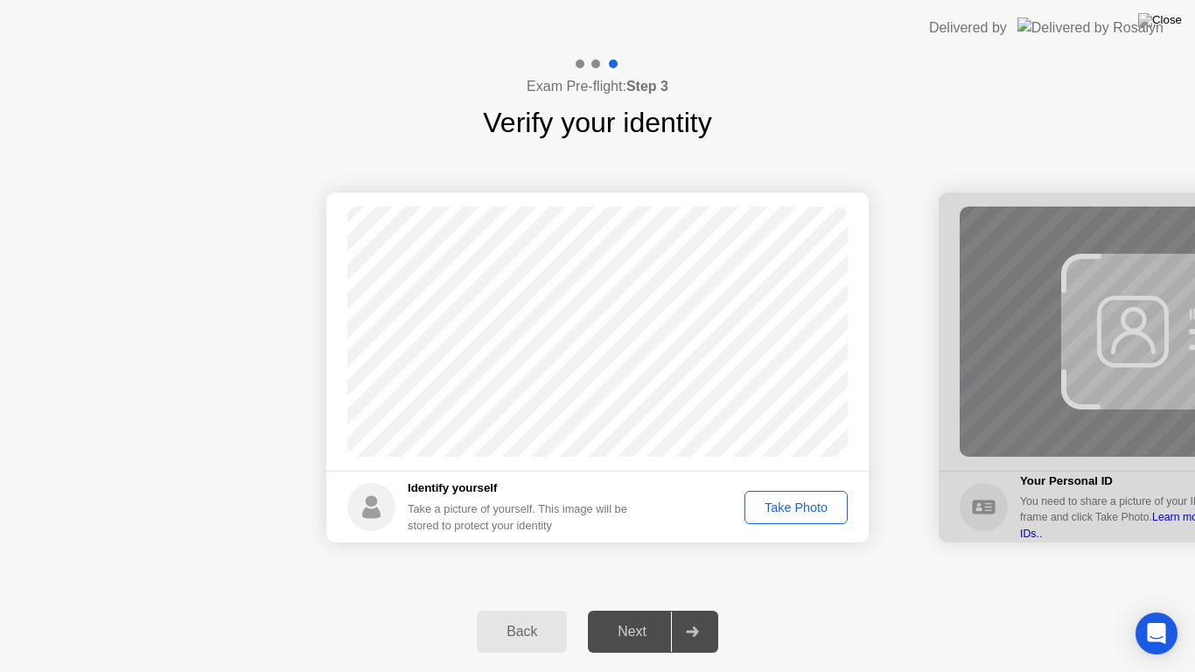
click at [802, 502] on div "Take Photo" at bounding box center [795, 507] width 91 height 14
click at [630, 616] on div "Next" at bounding box center [632, 632] width 78 height 16
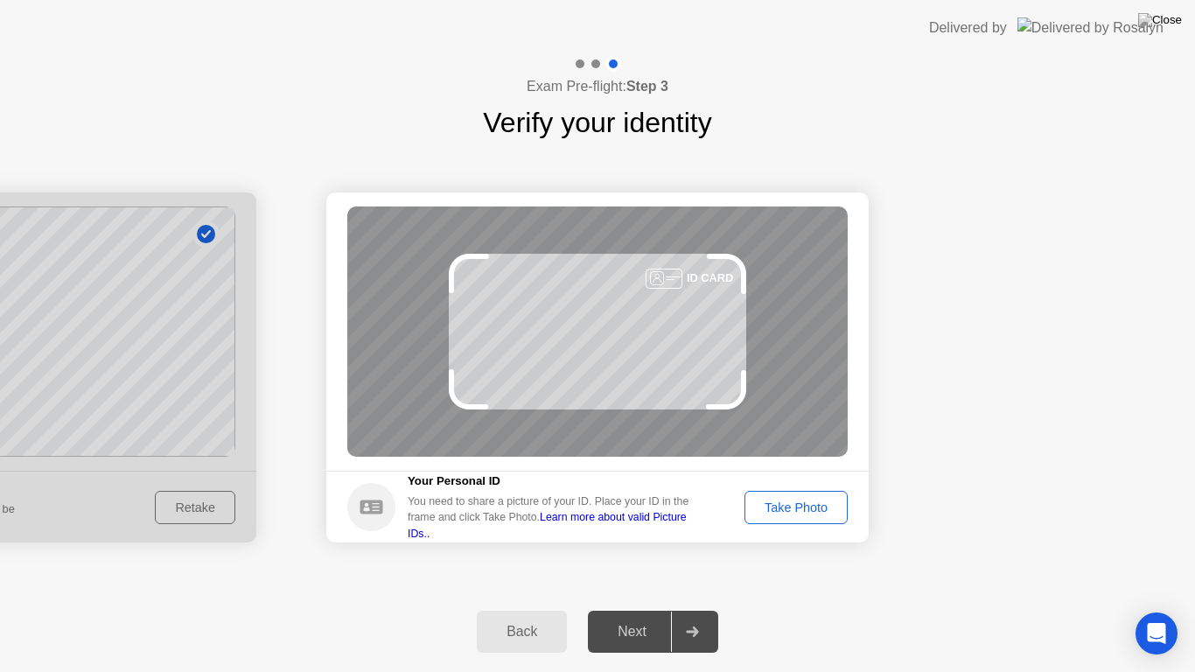
click at [783, 503] on div "Take Photo" at bounding box center [795, 507] width 91 height 14
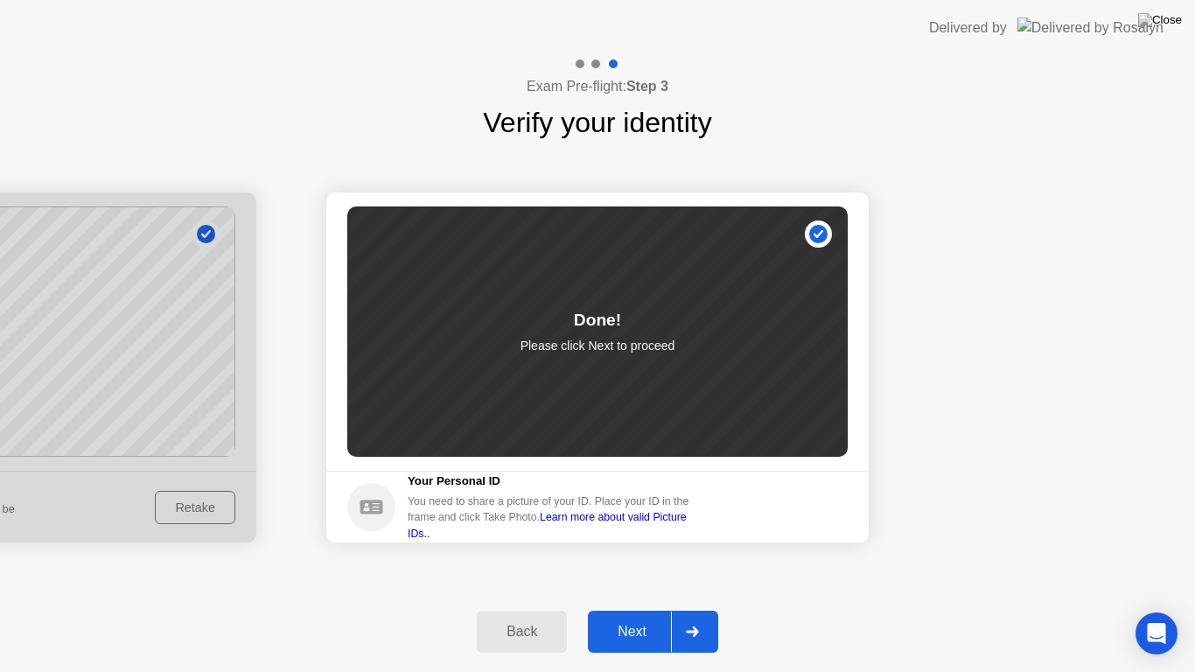
click at [637, 616] on div "Next" at bounding box center [632, 632] width 78 height 16
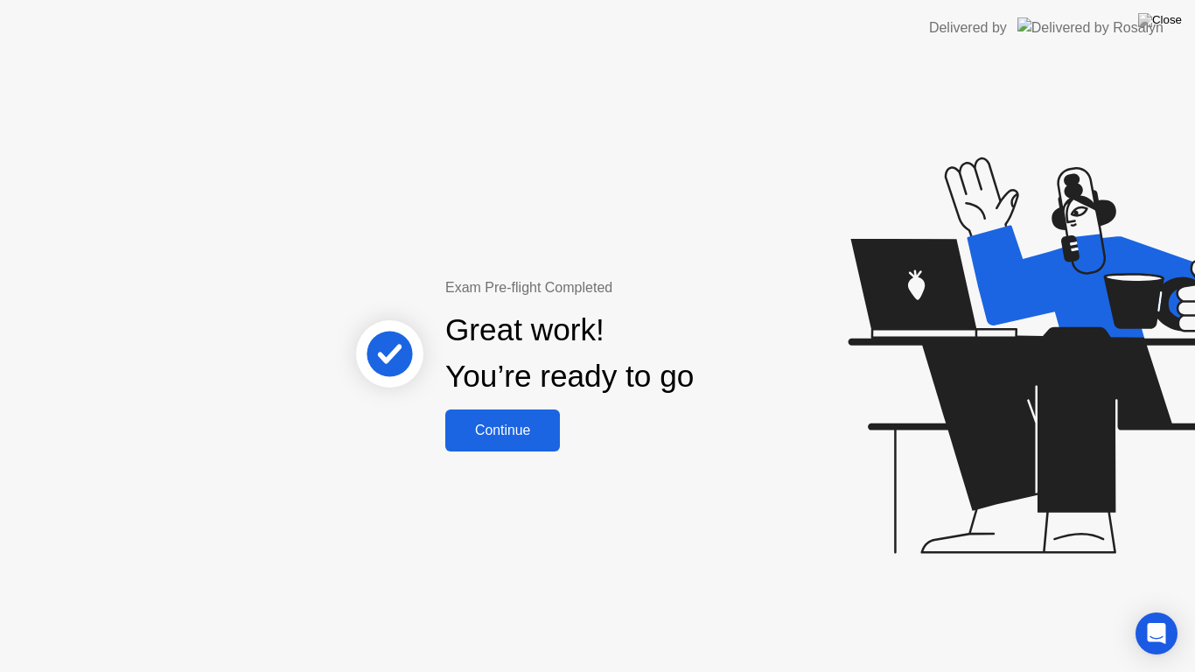
click at [530, 426] on div "Continue" at bounding box center [502, 430] width 104 height 16
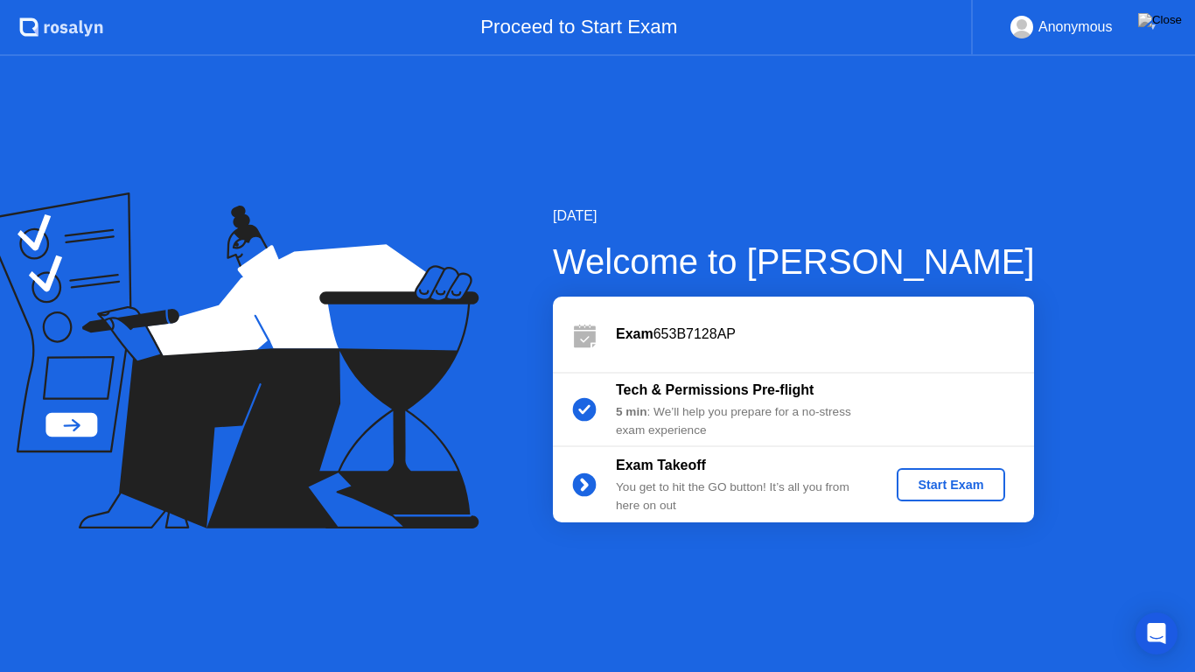
click at [980, 480] on div "Start Exam" at bounding box center [950, 485] width 94 height 14
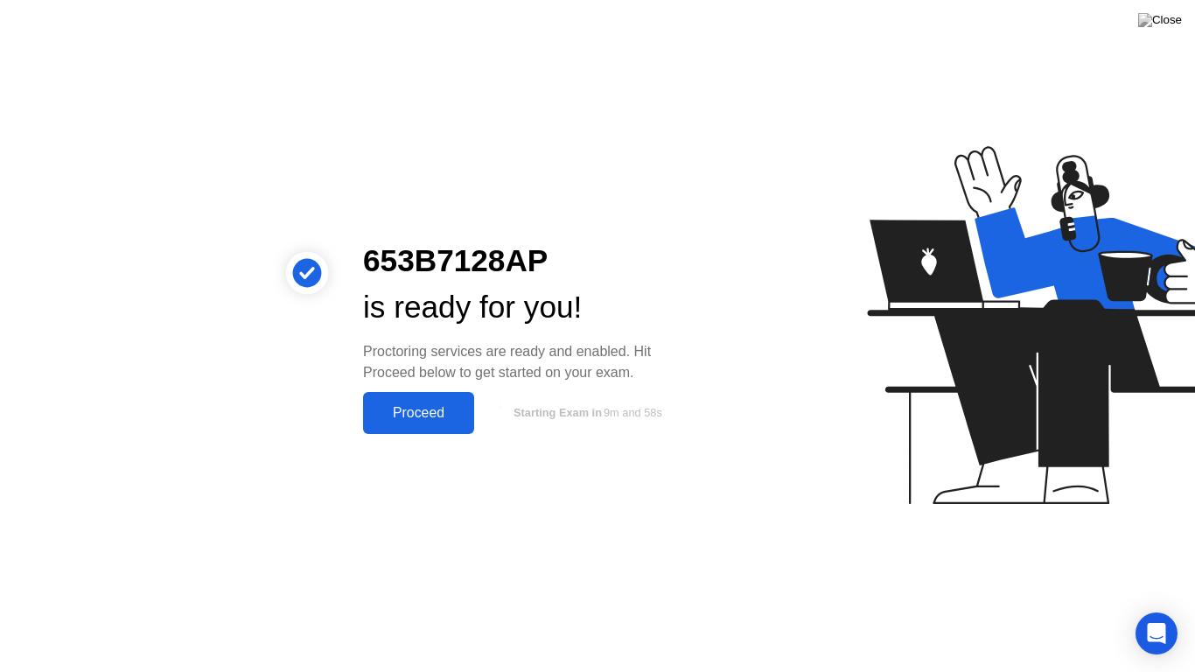
click at [436, 394] on button "Proceed" at bounding box center [418, 413] width 111 height 42
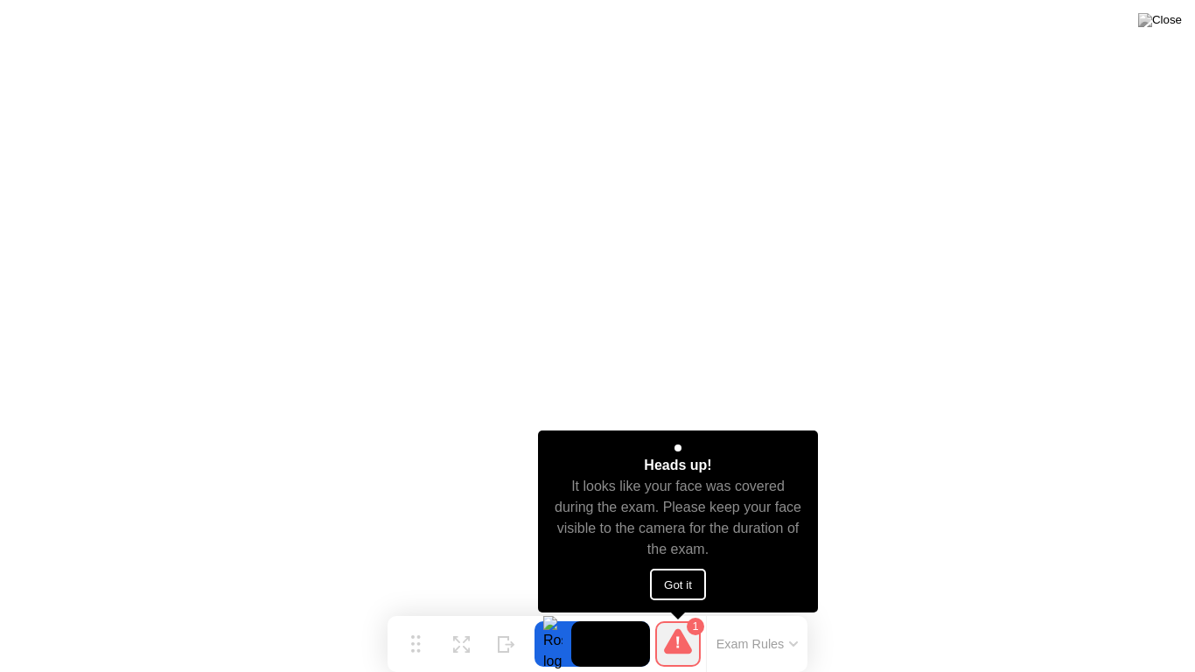
click at [668, 589] on button "Got it" at bounding box center [678, 584] width 56 height 31
